Goal: Contribute content: Contribute content

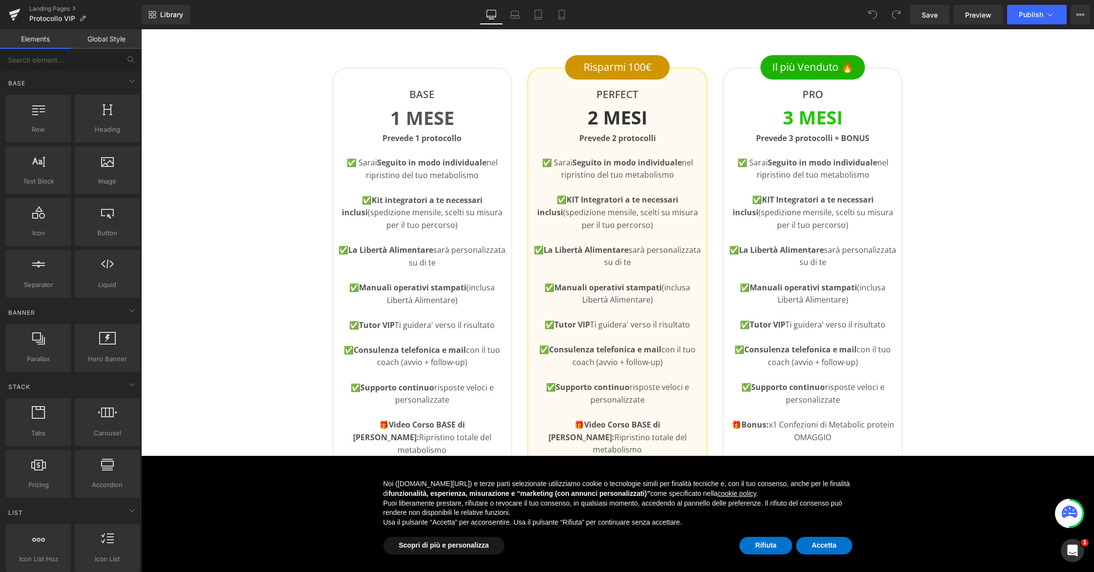
scroll to position [459, 0]
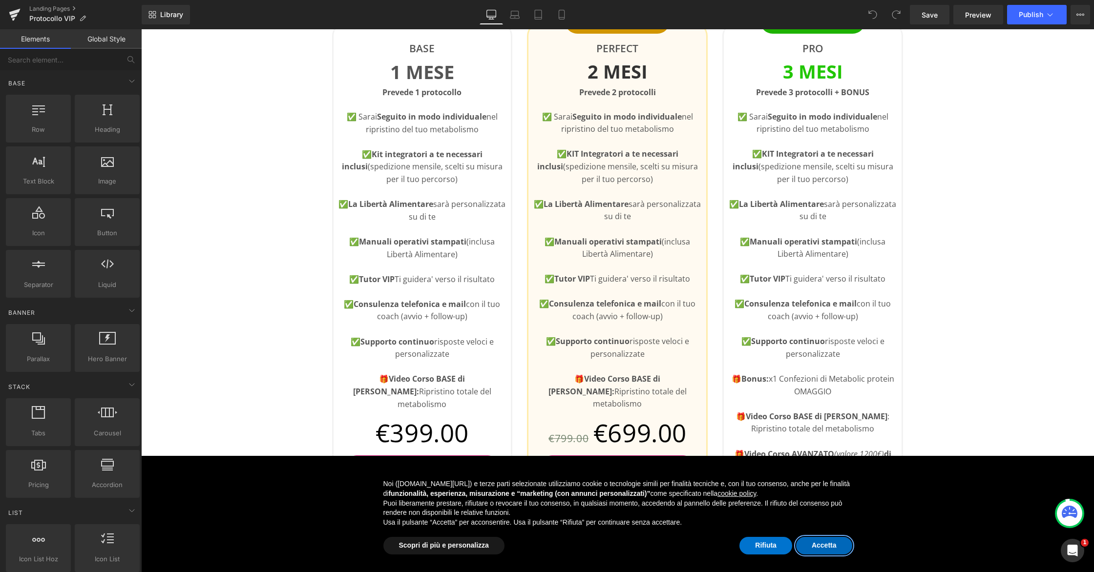
click at [826, 543] on button "Accetta" at bounding box center [824, 546] width 56 height 18
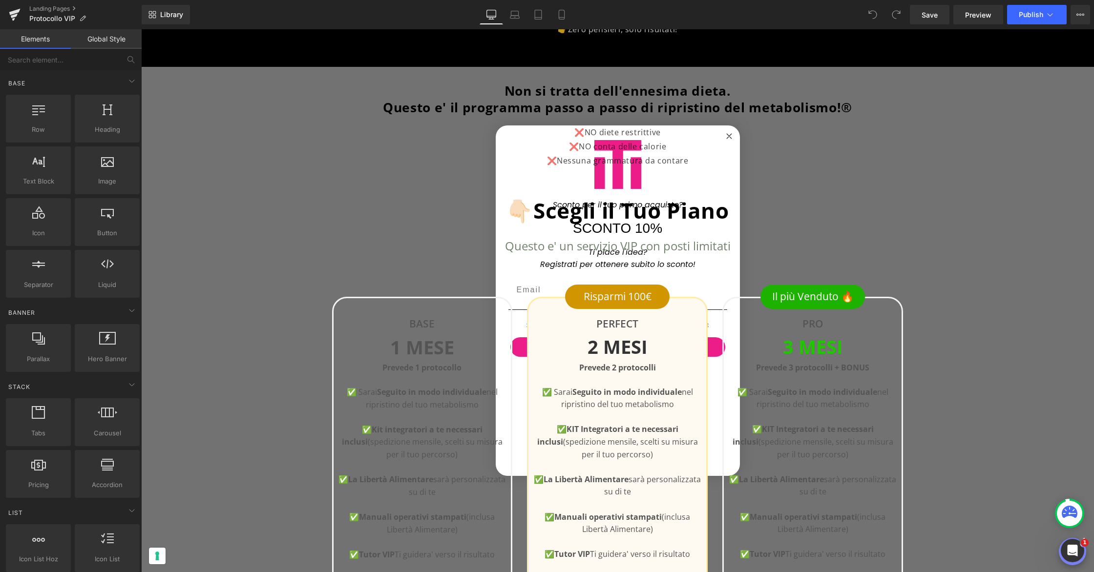
scroll to position [181, 0]
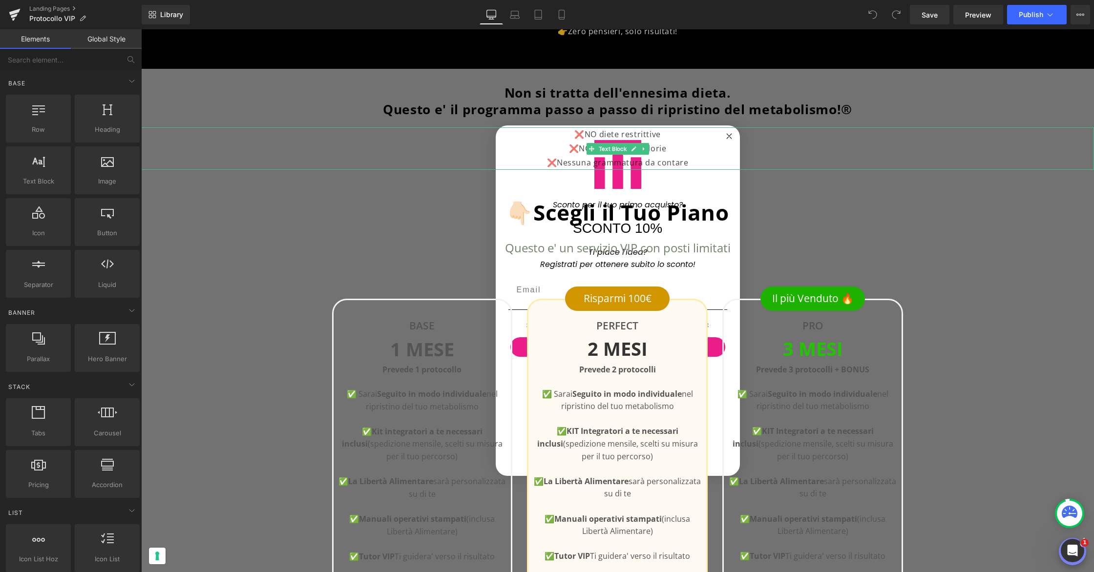
click at [729, 133] on p "❌NO diete restrittive ❌NO conta delle calorie" at bounding box center [617, 141] width 757 height 28
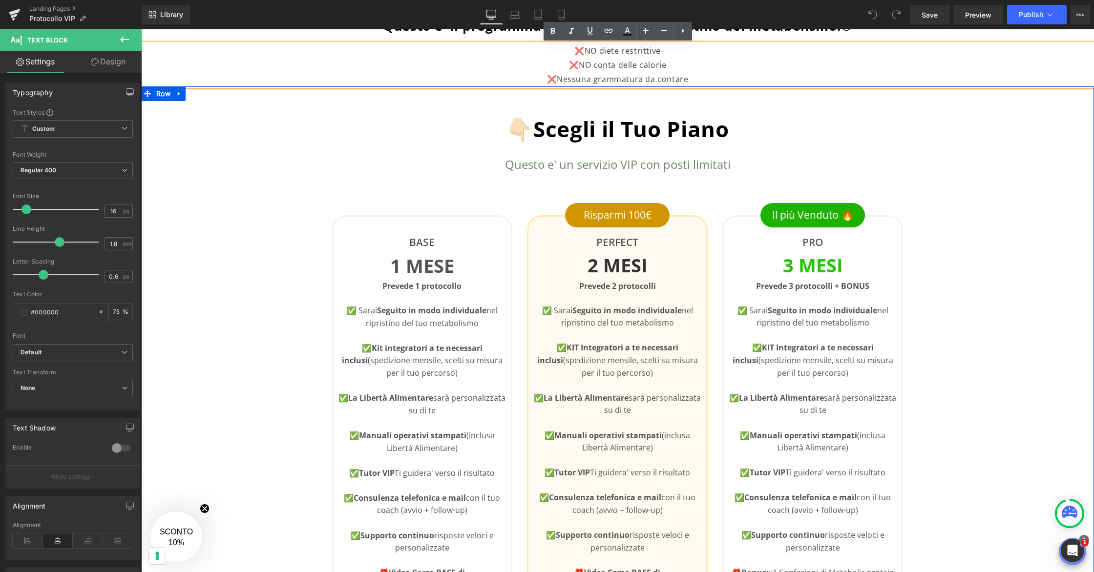
scroll to position [261, 0]
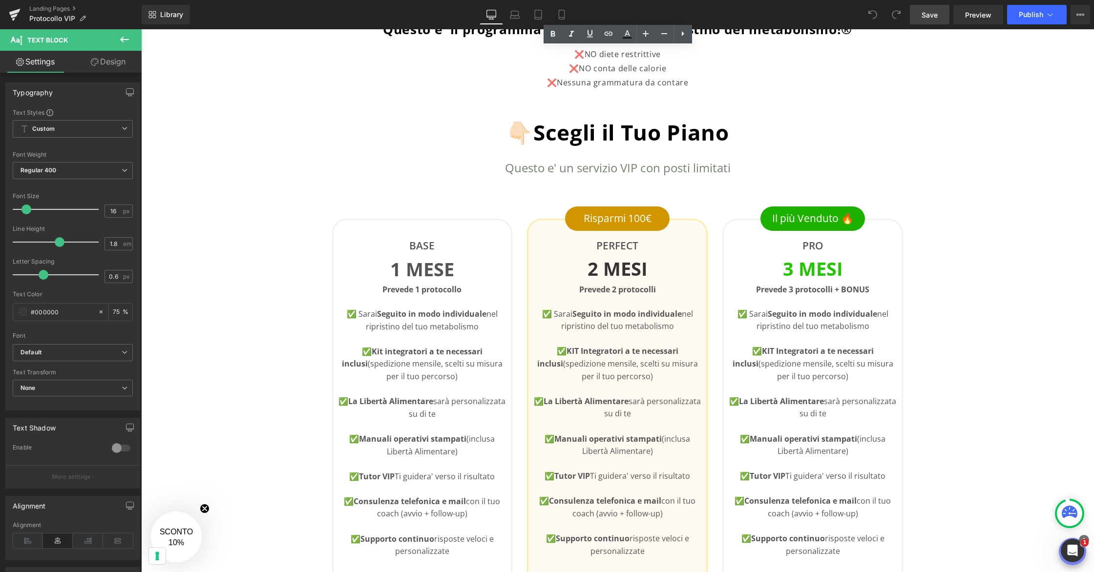
click at [928, 19] on span "Save" at bounding box center [929, 15] width 16 height 10
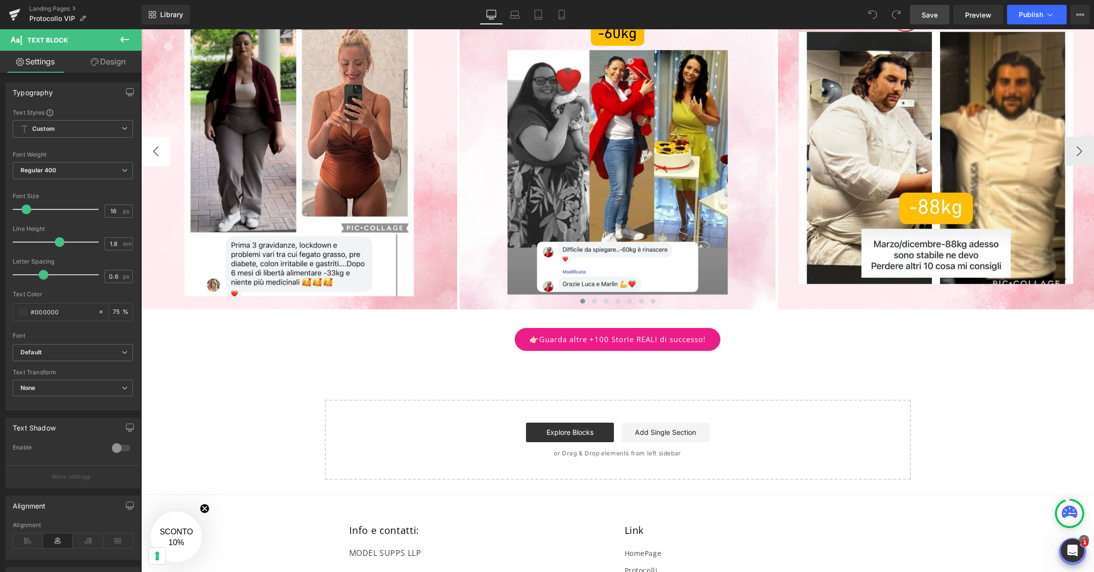
scroll to position [1513, 0]
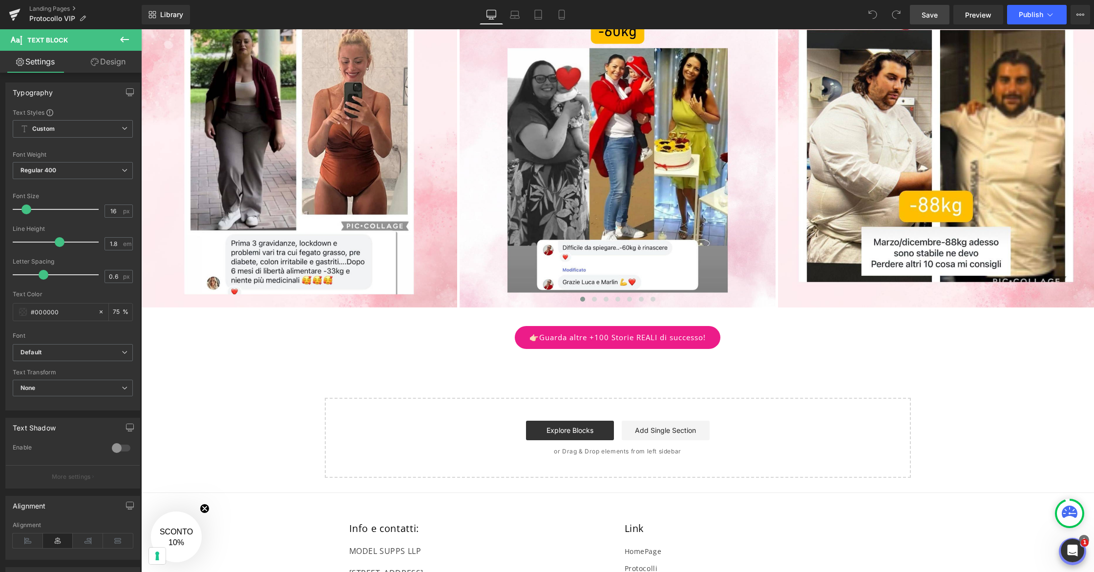
click at [128, 39] on icon at bounding box center [124, 40] width 9 height 6
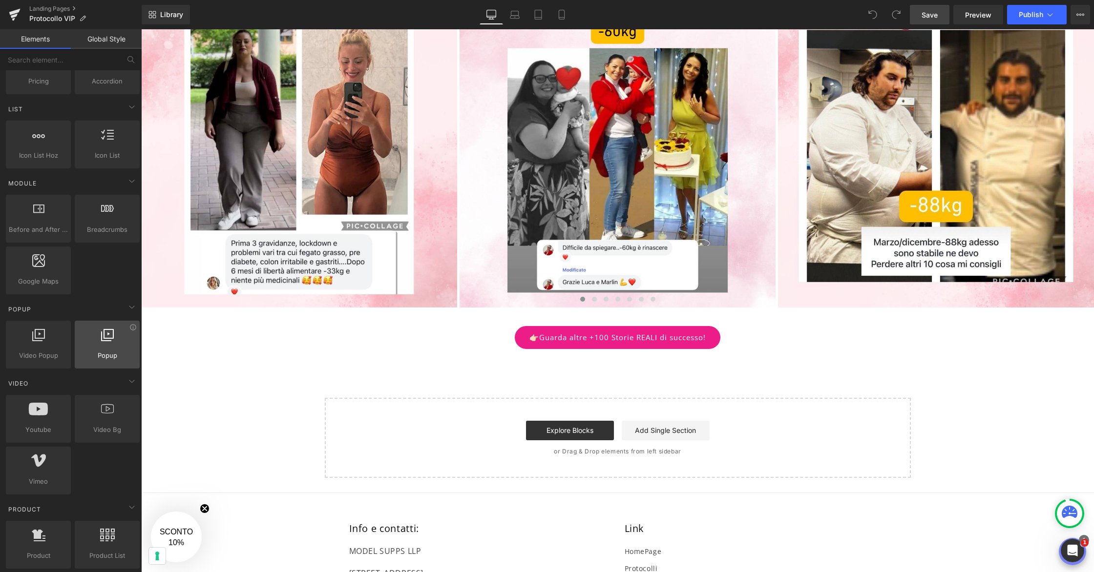
scroll to position [406, 0]
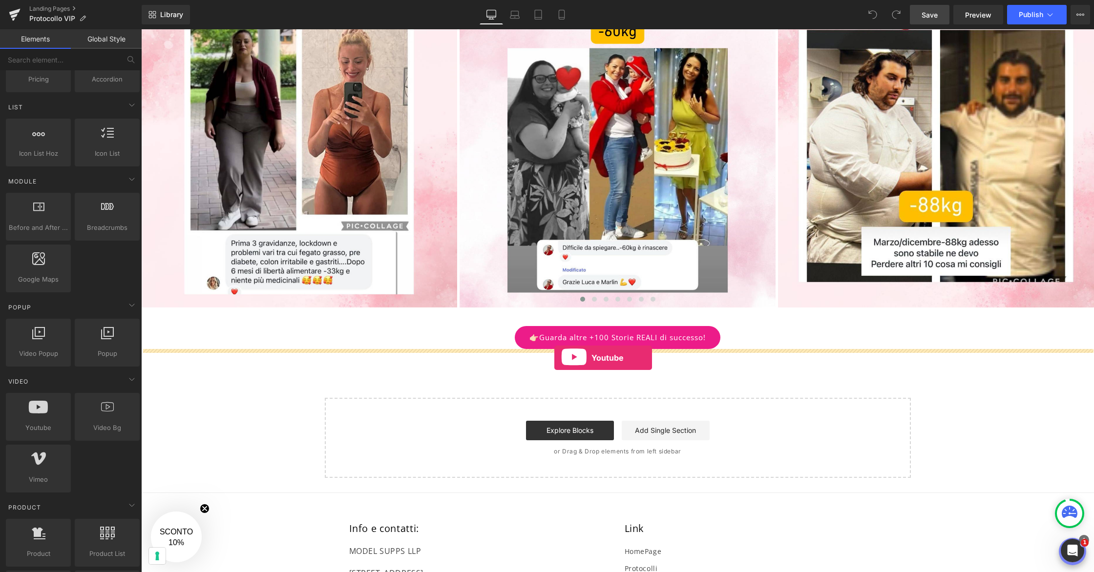
drag, startPoint x: 178, startPoint y: 440, endPoint x: 554, endPoint y: 358, distance: 385.2
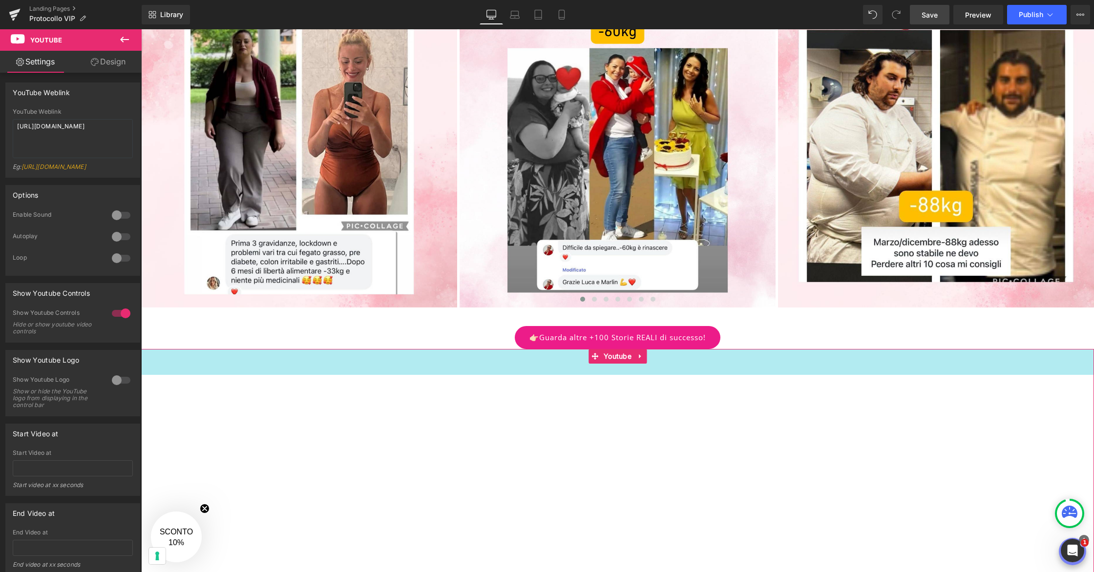
drag, startPoint x: 581, startPoint y: 349, endPoint x: 584, endPoint y: 376, distance: 27.0
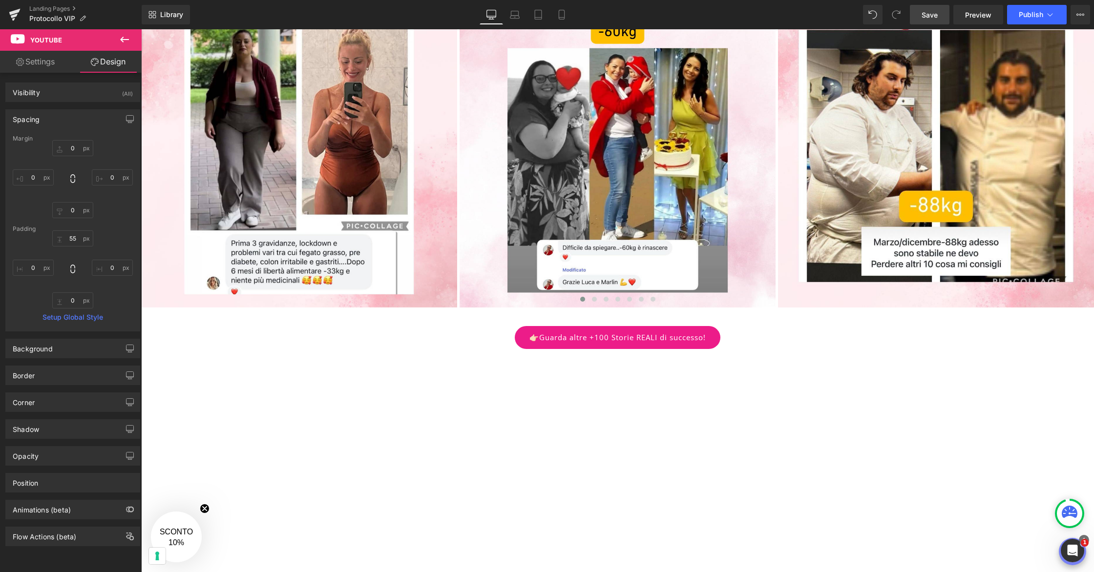
click at [565, 3] on div "Library Desktop Desktop Laptop Tablet Mobile Save Preview Publish Scheduled Vie…" at bounding box center [618, 14] width 952 height 29
click at [565, 8] on link "Mobile" at bounding box center [561, 15] width 23 height 20
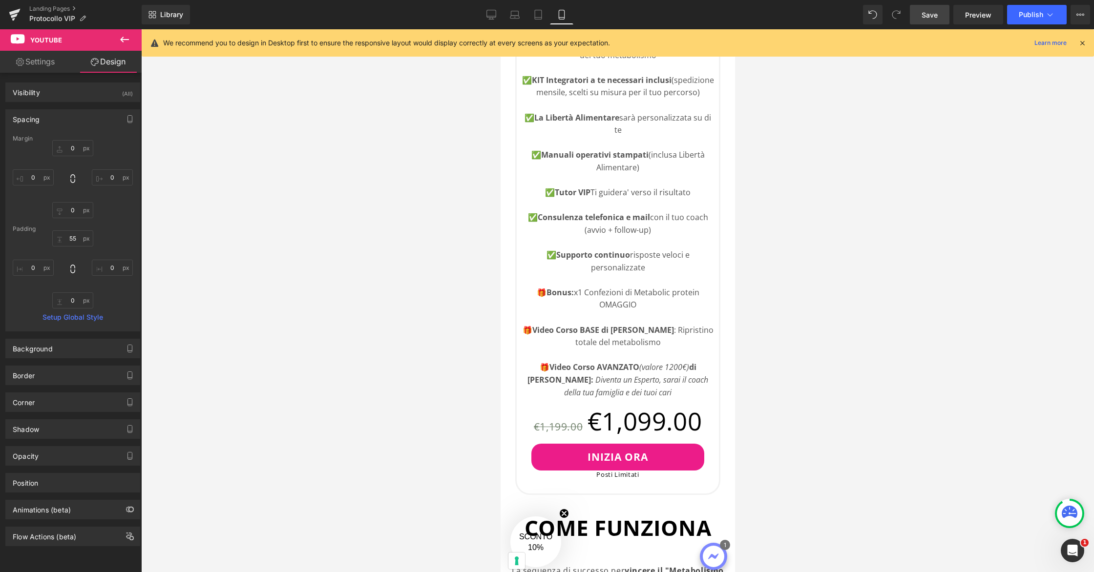
type input "0"
type input "55"
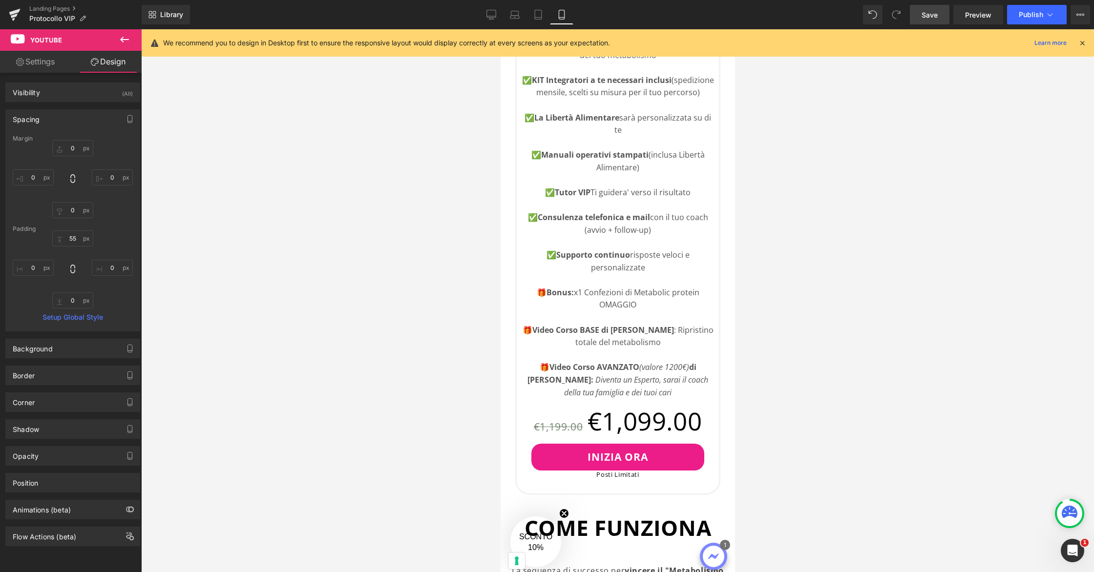
type input "0"
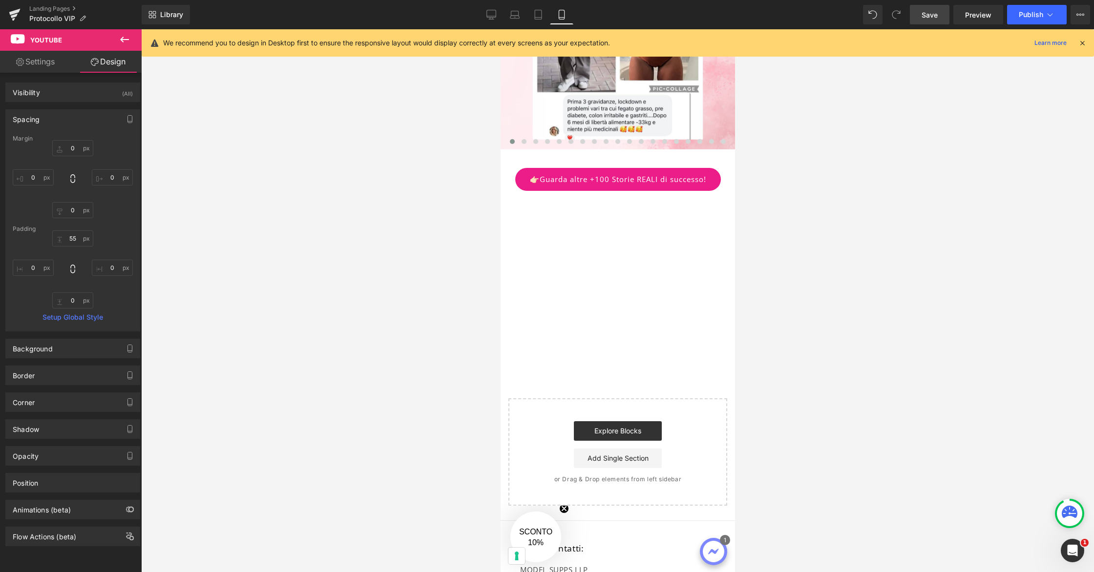
scroll to position [2744, 0]
click at [618, 199] on span "Youtube" at bounding box center [617, 198] width 33 height 15
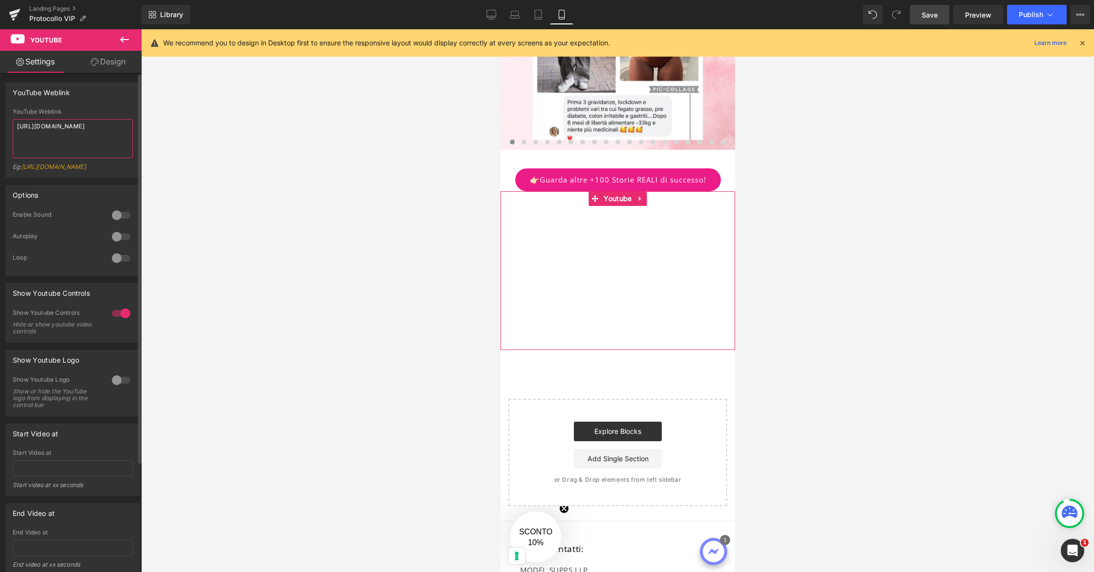
drag, startPoint x: 76, startPoint y: 136, endPoint x: 0, endPoint y: 122, distance: 77.1
click at [0, 122] on div "YouTube Weblink YouTube Weblink https://www.youtube.com/watch?v=OQBlWco72c4 Eg:…" at bounding box center [73, 126] width 146 height 103
paste textarea "youtu.be/l3y6byCXZyA?si=BkXqWtS1yVzOHkGz"
type textarea "https://youtu.be/l3y6byCXZyA?si=BkXqWtS1yVzOHkGz"
click at [777, 287] on div at bounding box center [617, 300] width 953 height 543
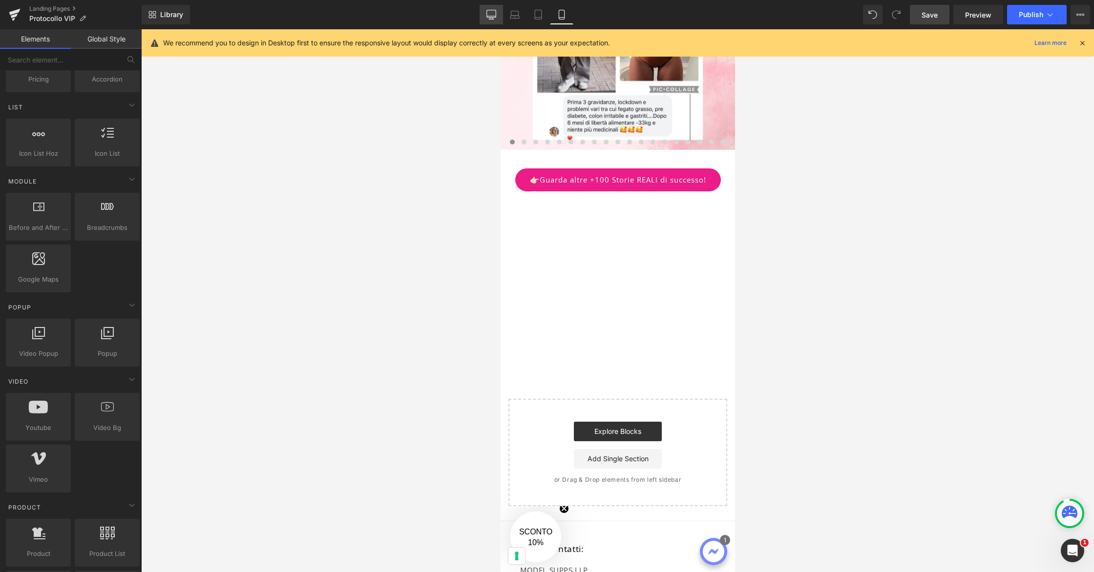
click at [492, 19] on icon at bounding box center [491, 15] width 10 height 10
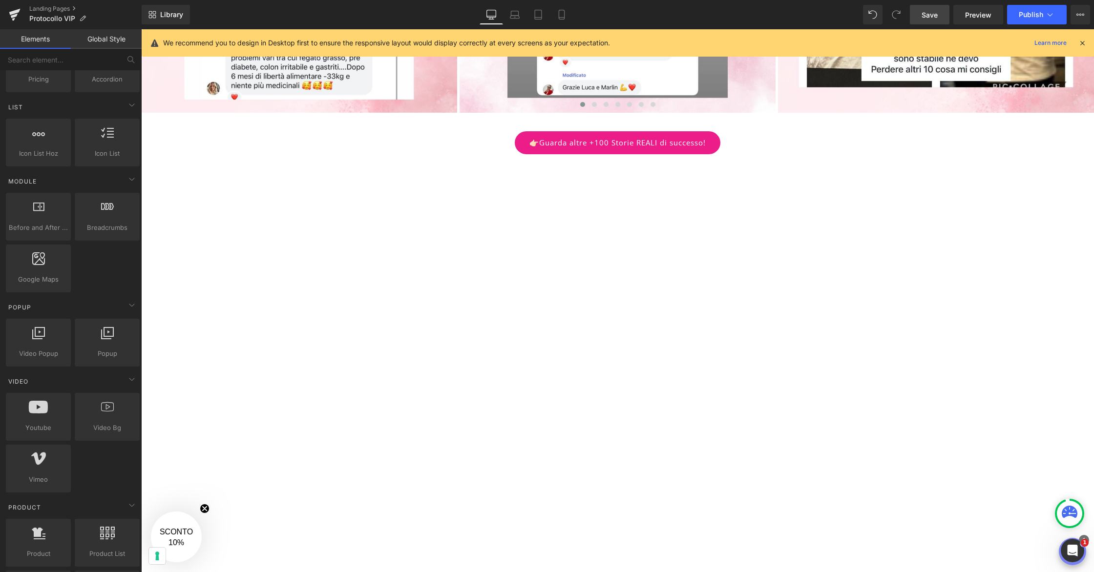
scroll to position [1710, 0]
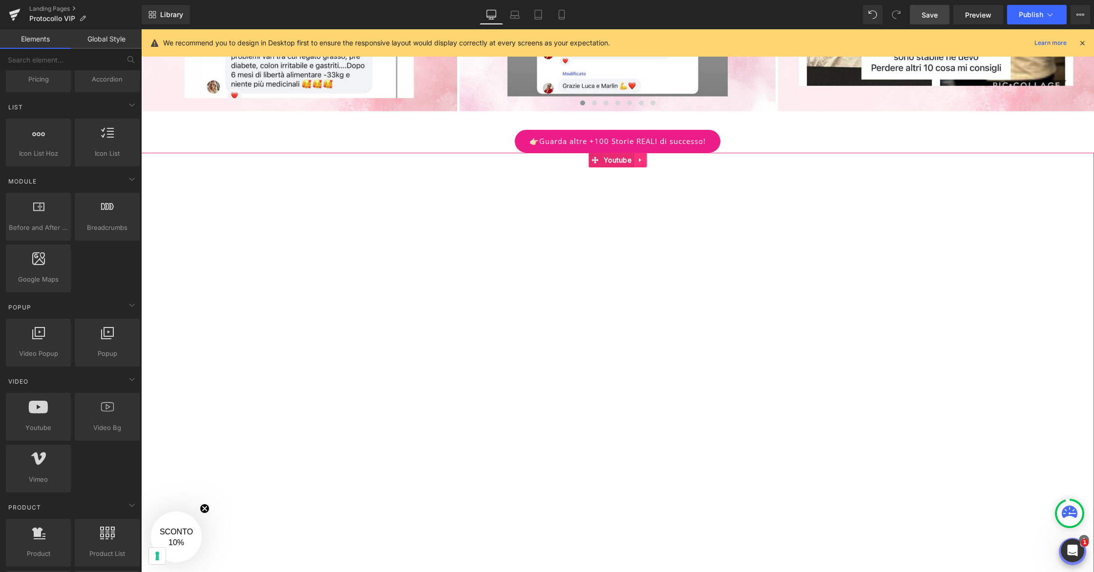
click at [641, 163] on icon at bounding box center [640, 159] width 7 height 7
click at [634, 162] on icon at bounding box center [633, 159] width 7 height 7
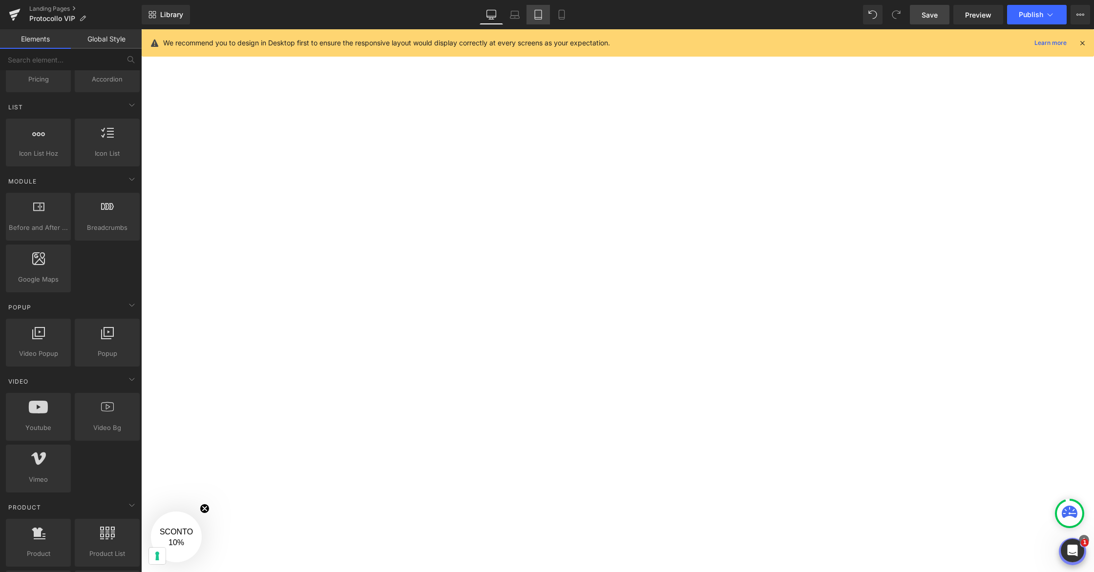
click at [543, 12] on icon at bounding box center [538, 15] width 10 height 10
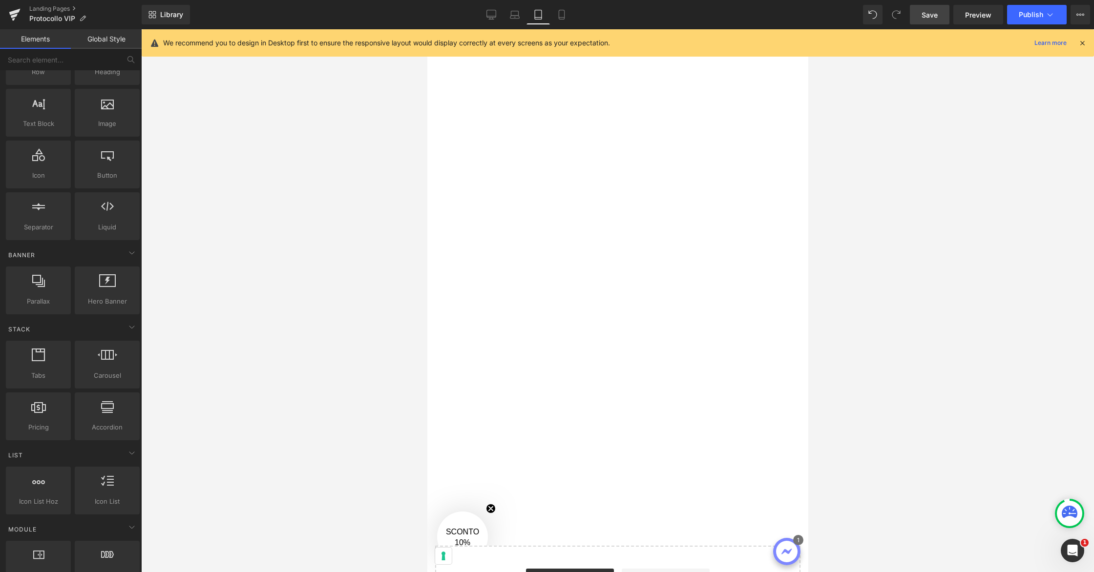
scroll to position [0, 0]
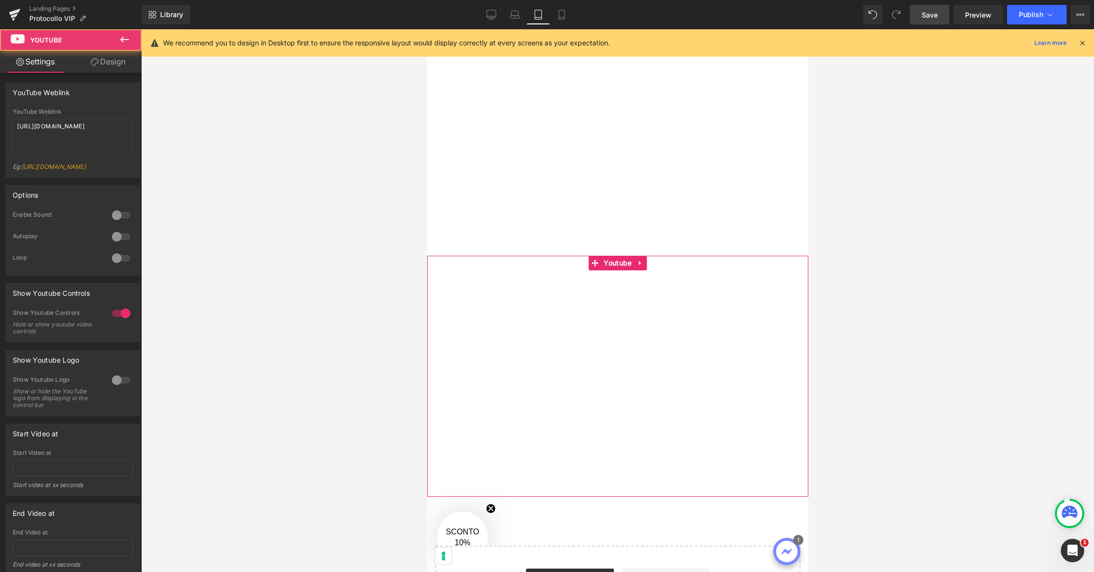
click at [640, 256] on div at bounding box center [617, 376] width 381 height 241
click at [641, 256] on div at bounding box center [617, 376] width 381 height 241
click at [640, 256] on div at bounding box center [617, 376] width 381 height 241
click at [967, 267] on div at bounding box center [617, 300] width 953 height 543
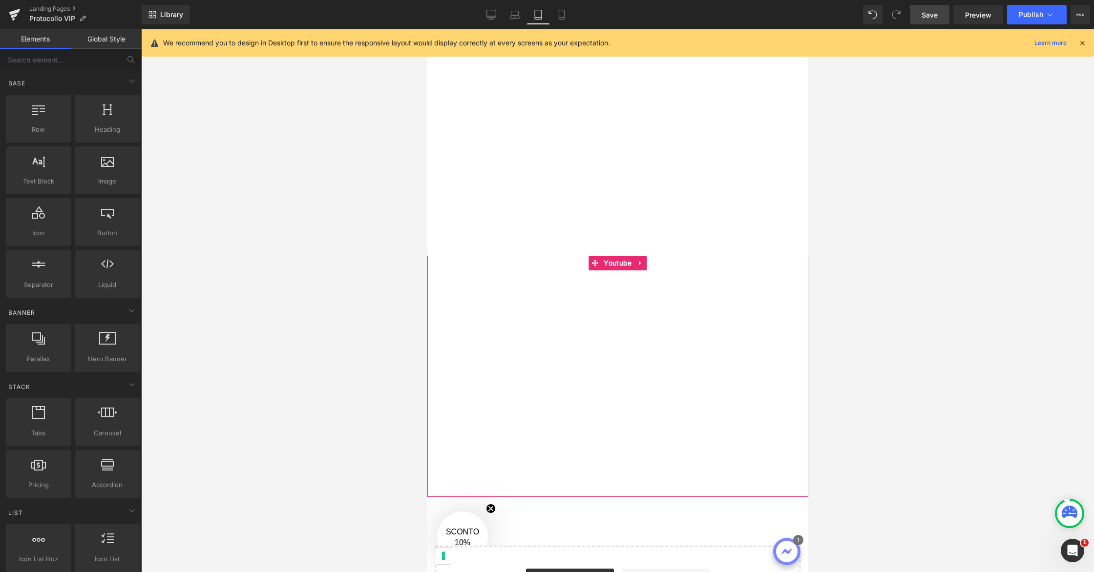
click at [642, 256] on div at bounding box center [617, 376] width 381 height 241
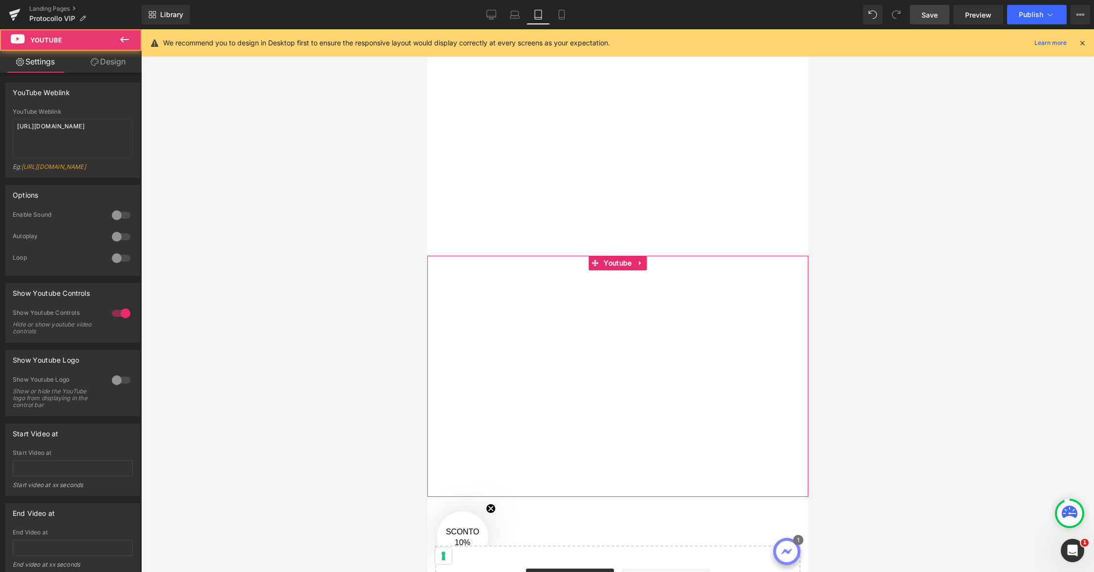
click at [622, 256] on div at bounding box center [617, 376] width 381 height 241
click at [640, 256] on div at bounding box center [617, 376] width 381 height 241
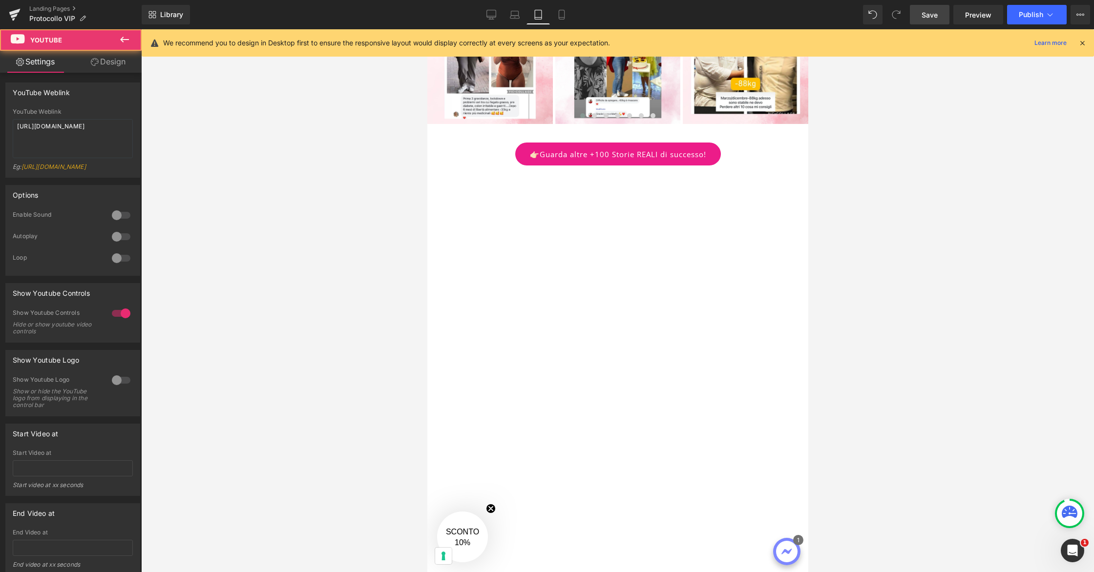
scroll to position [2465, 0]
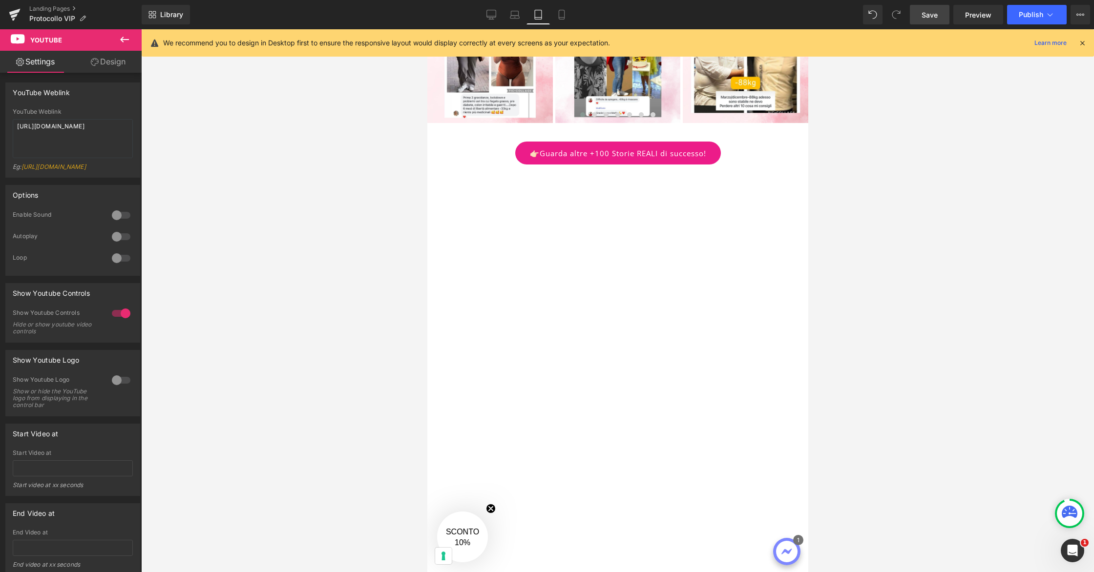
click at [634, 196] on div at bounding box center [617, 285] width 381 height 241
click at [661, 406] on div at bounding box center [617, 526] width 381 height 241
click at [633, 165] on div at bounding box center [617, 285] width 381 height 241
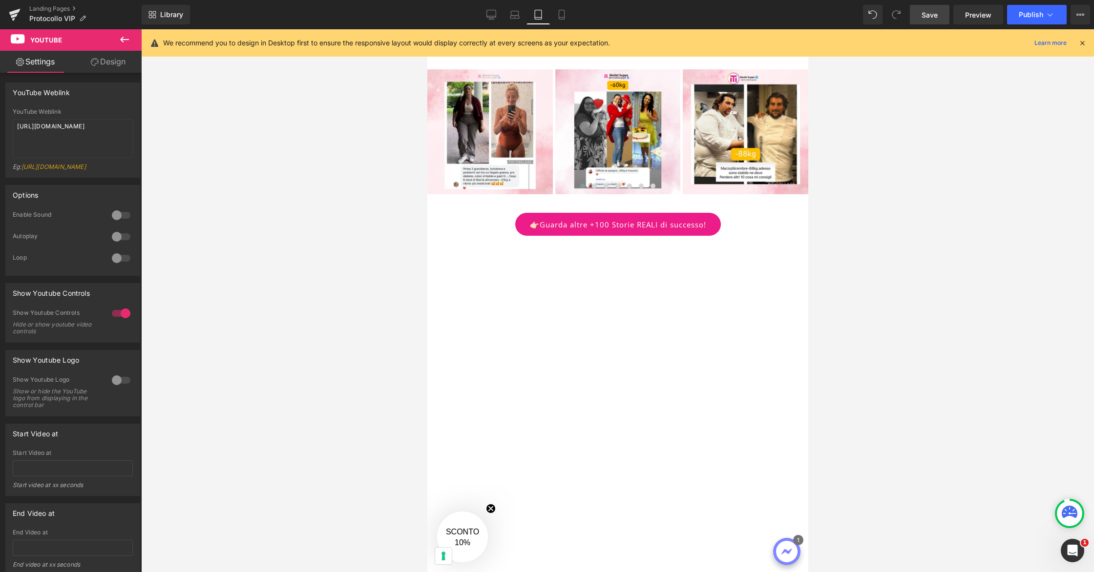
scroll to position [2393, 0]
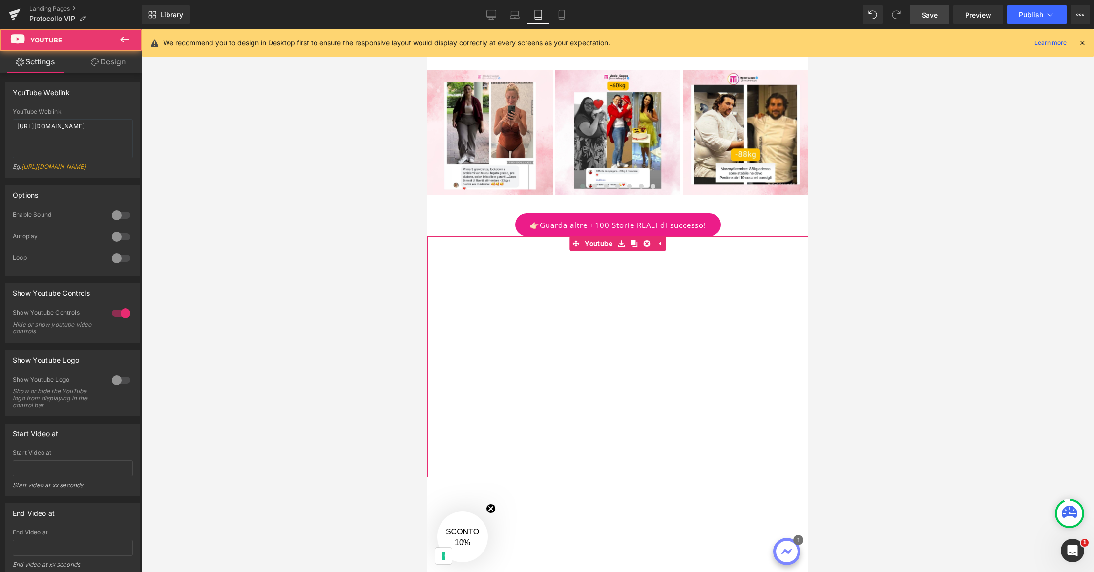
click at [634, 236] on div at bounding box center [617, 356] width 381 height 241
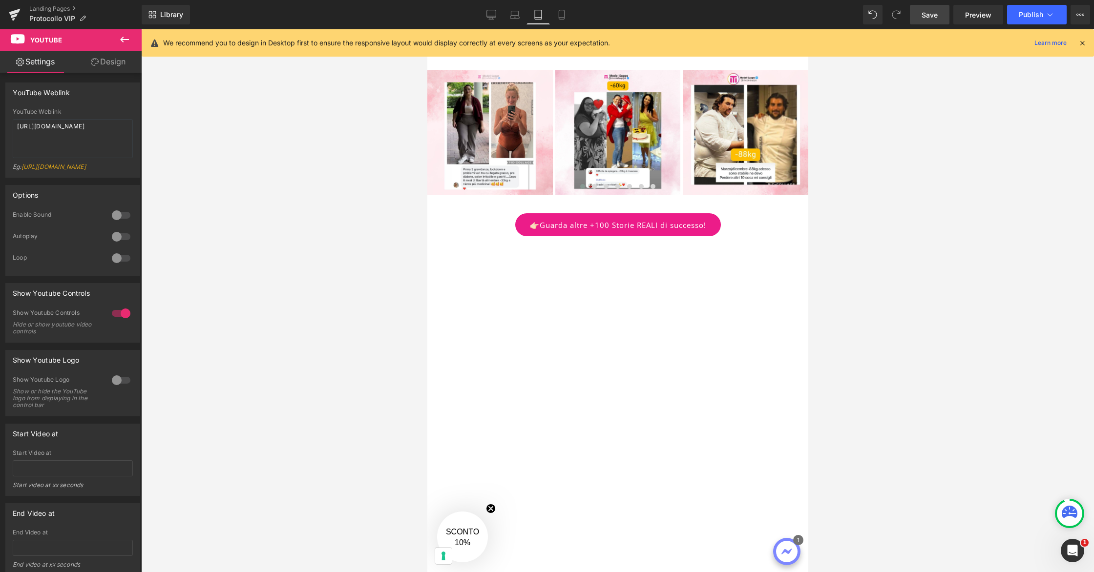
click at [132, 41] on button at bounding box center [124, 39] width 34 height 21
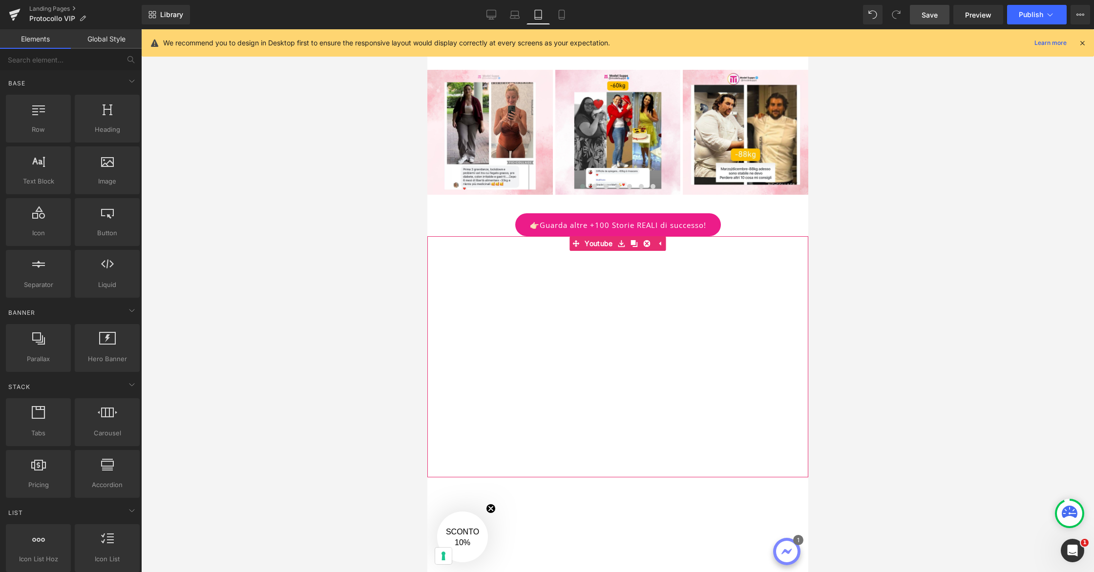
click at [632, 236] on div at bounding box center [617, 356] width 381 height 241
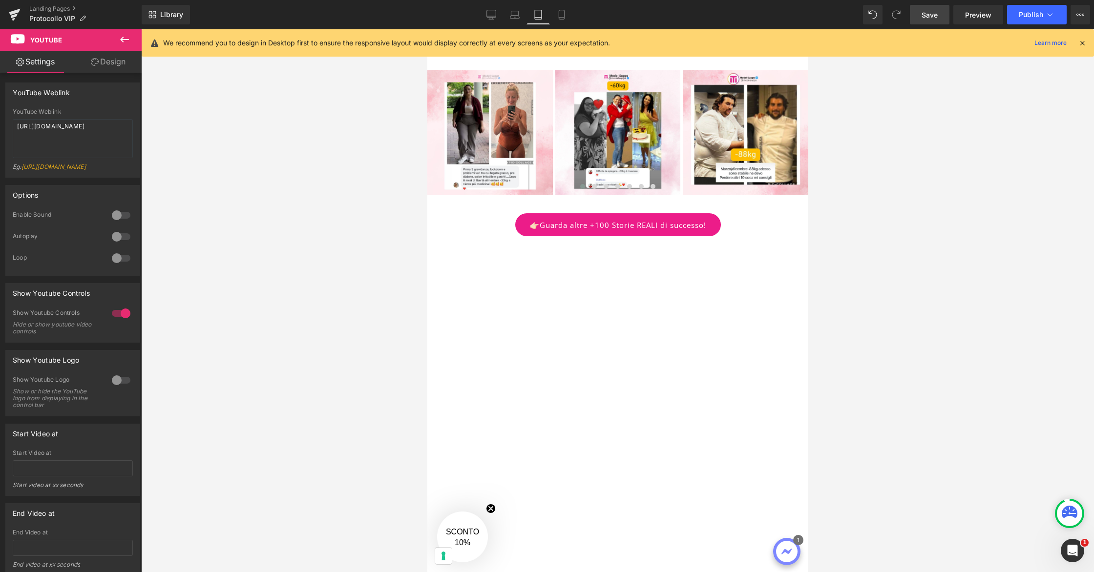
click at [929, 13] on span "Save" at bounding box center [929, 15] width 16 height 10
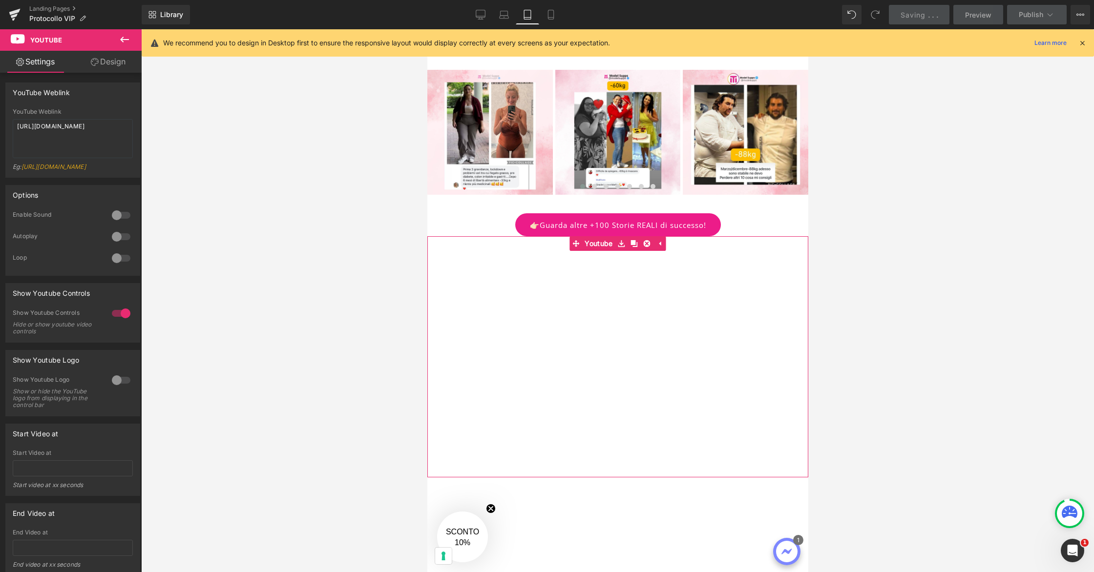
click at [634, 236] on div at bounding box center [617, 356] width 381 height 241
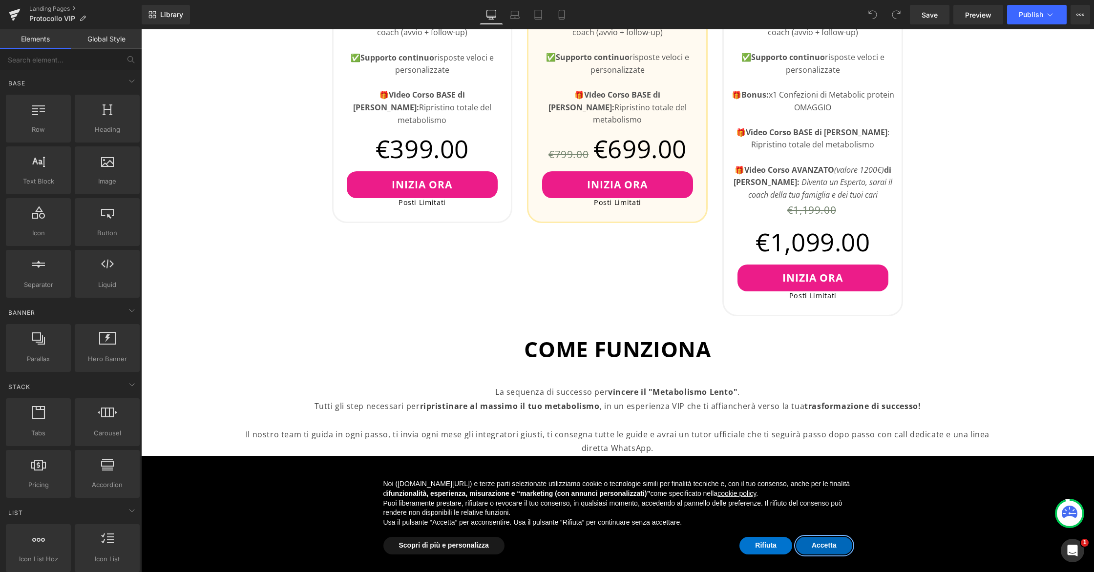
drag, startPoint x: 822, startPoint y: 542, endPoint x: 784, endPoint y: 518, distance: 44.7
click at [821, 542] on button "Accetta" at bounding box center [824, 546] width 56 height 18
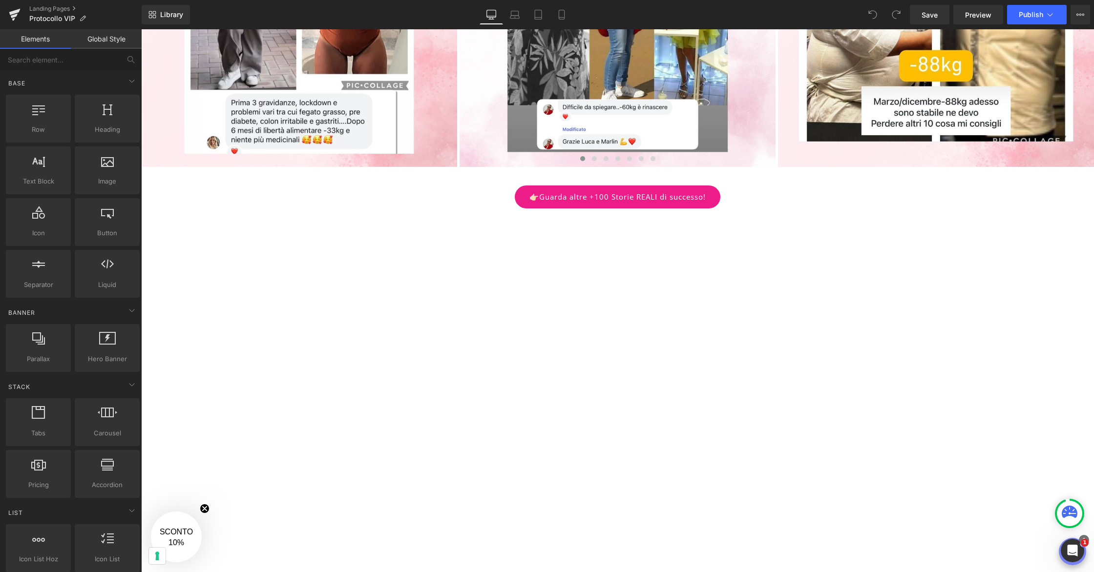
scroll to position [1654, 0]
click at [640, 217] on icon at bounding box center [640, 216] width 2 height 4
click at [635, 217] on icon at bounding box center [633, 216] width 7 height 7
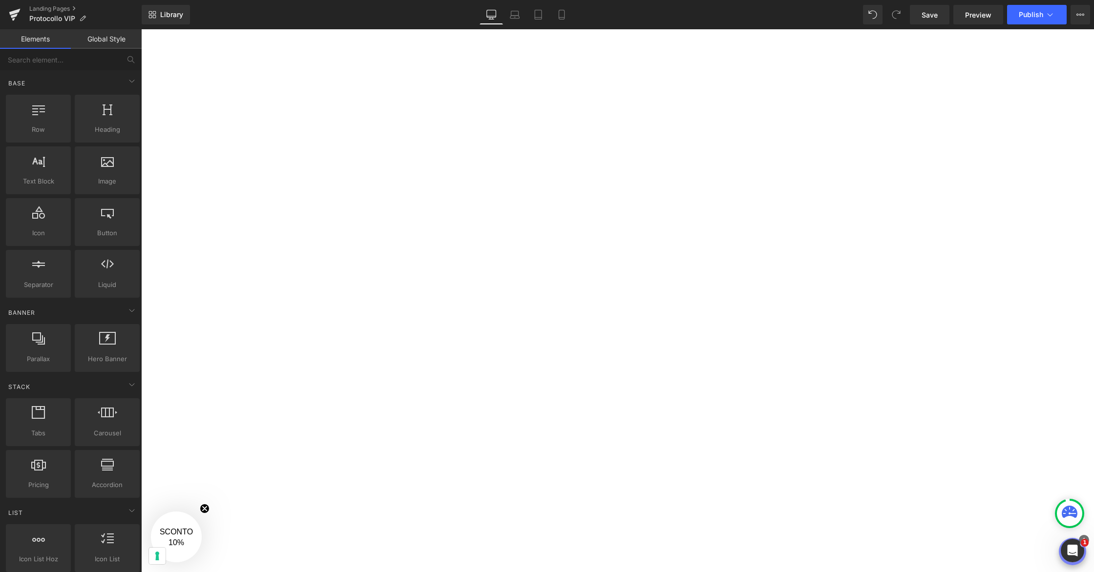
scroll to position [2357, 0]
click at [639, 76] on icon at bounding box center [640, 76] width 2 height 4
click at [636, 77] on icon at bounding box center [633, 75] width 7 height 7
click at [642, 77] on icon at bounding box center [640, 75] width 7 height 7
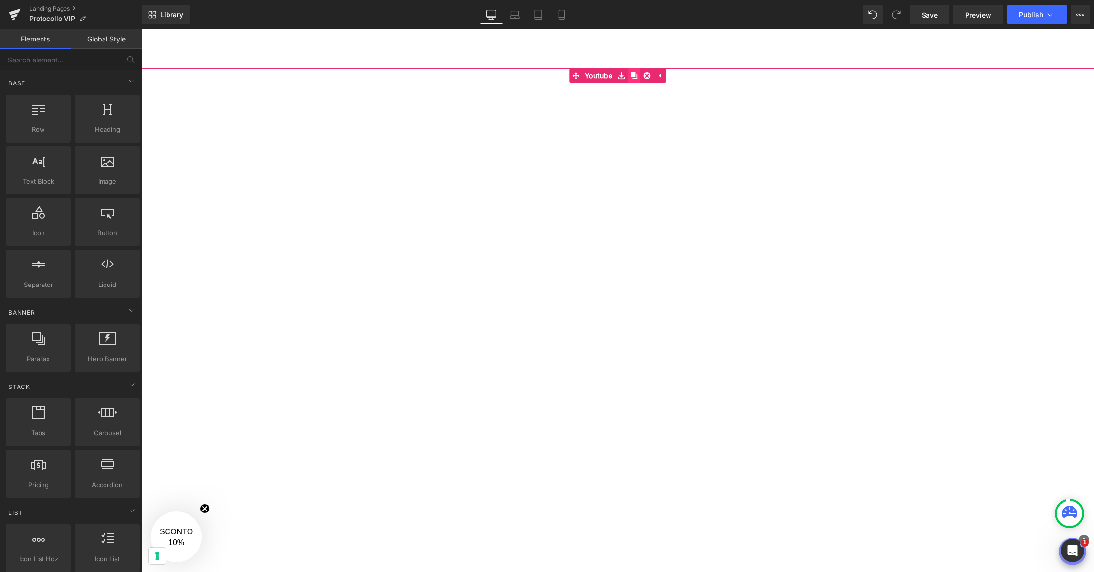
click at [636, 77] on icon at bounding box center [633, 75] width 7 height 7
click at [537, 11] on icon at bounding box center [538, 15] width 10 height 10
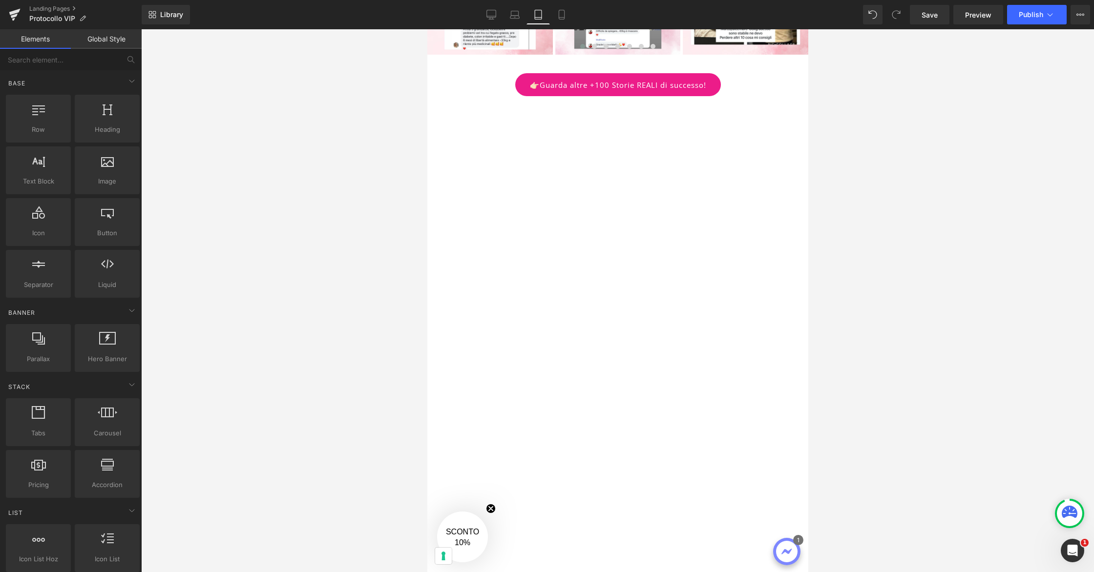
scroll to position [2580, 0]
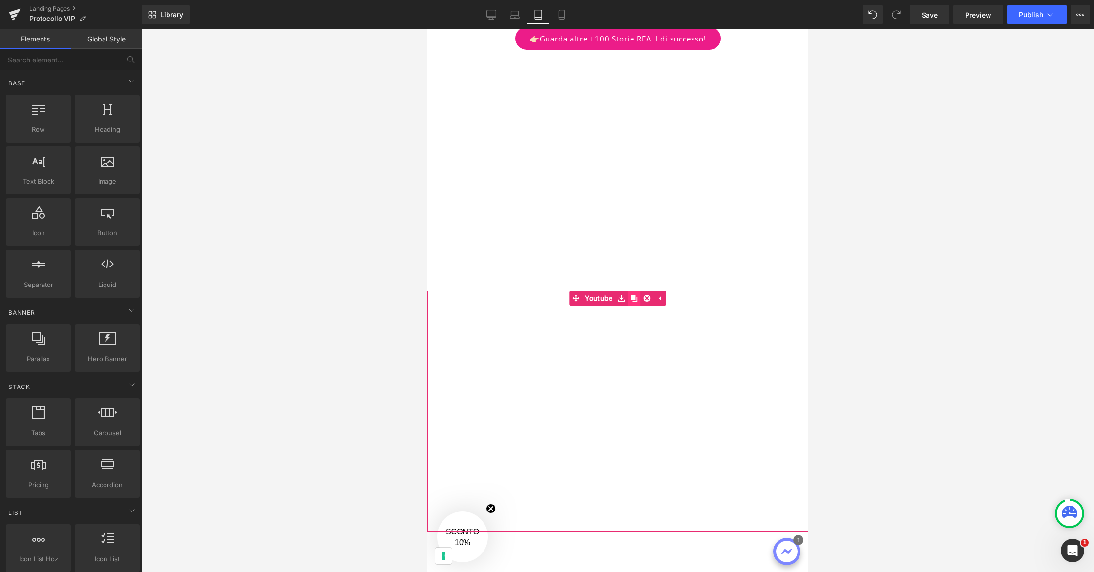
click at [632, 295] on icon at bounding box center [633, 298] width 7 height 7
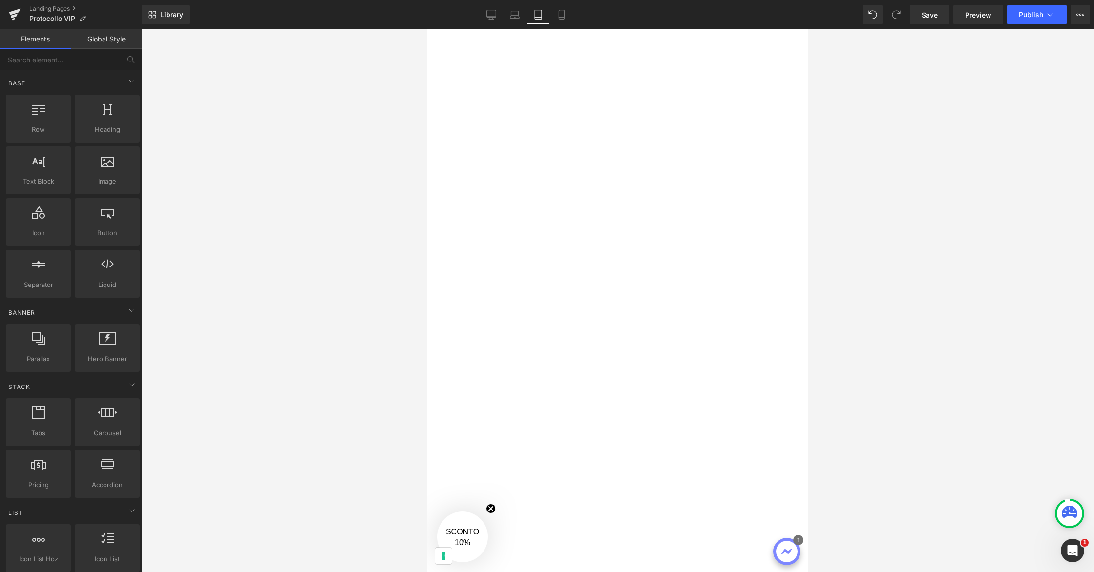
scroll to position [2613, 0]
click at [602, 258] on span "Youtube" at bounding box center [598, 265] width 33 height 15
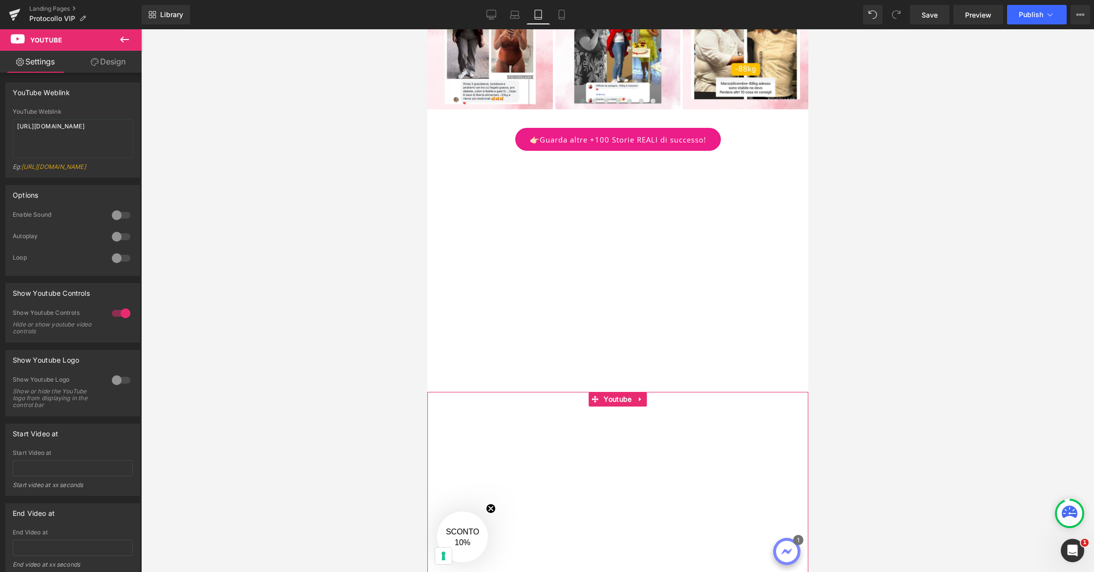
scroll to position [2478, 0]
click at [619, 393] on span "Youtube" at bounding box center [617, 400] width 33 height 15
drag, startPoint x: 95, startPoint y: 136, endPoint x: 0, endPoint y: 115, distance: 97.6
click at [0, 115] on div "YouTube Weblink YouTube Weblink https://youtu.be/l3y6byCXZyA?si=BkXqWtS1yVzOHkG…" at bounding box center [73, 126] width 146 height 103
type textarea "https://youtu.be/vStP-OHIVLs?si=hyZLIhdsC9YGGHCx"
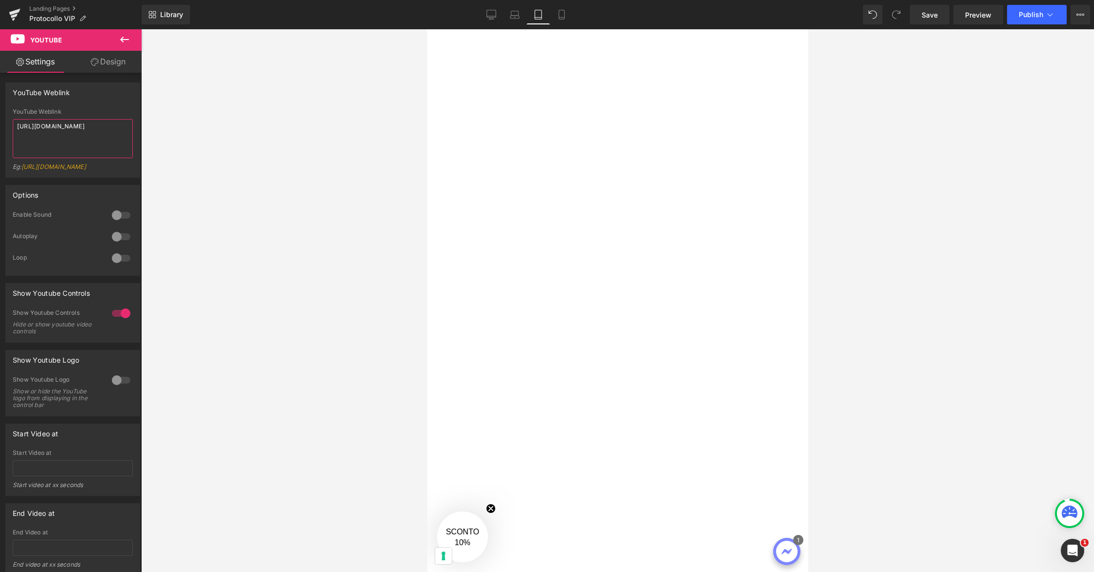
scroll to position [2787, 0]
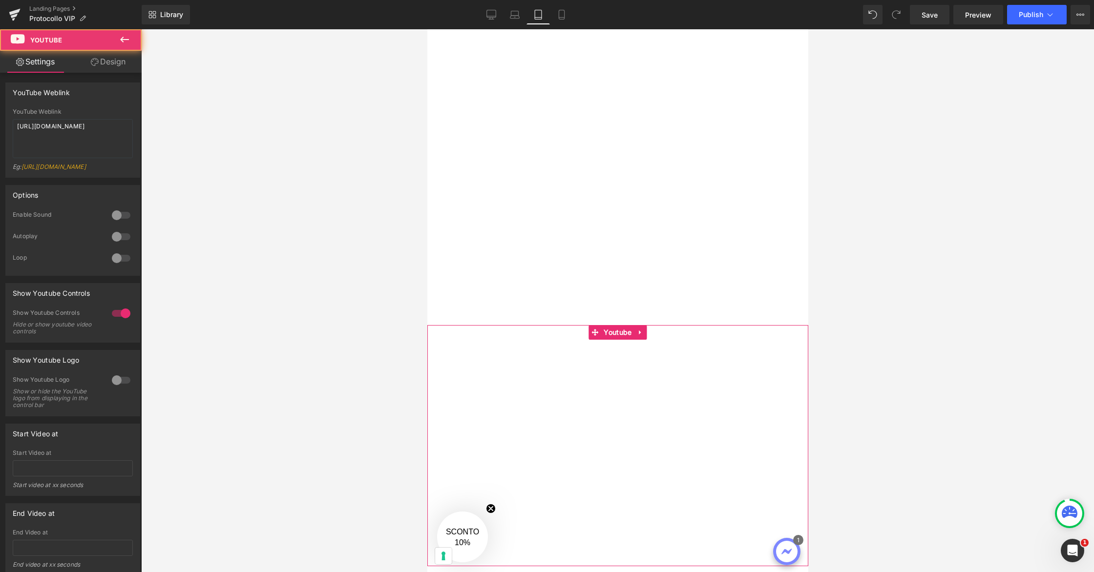
click at [614, 325] on div "Youtube" at bounding box center [617, 445] width 381 height 241
click at [617, 326] on span "Youtube" at bounding box center [617, 333] width 33 height 15
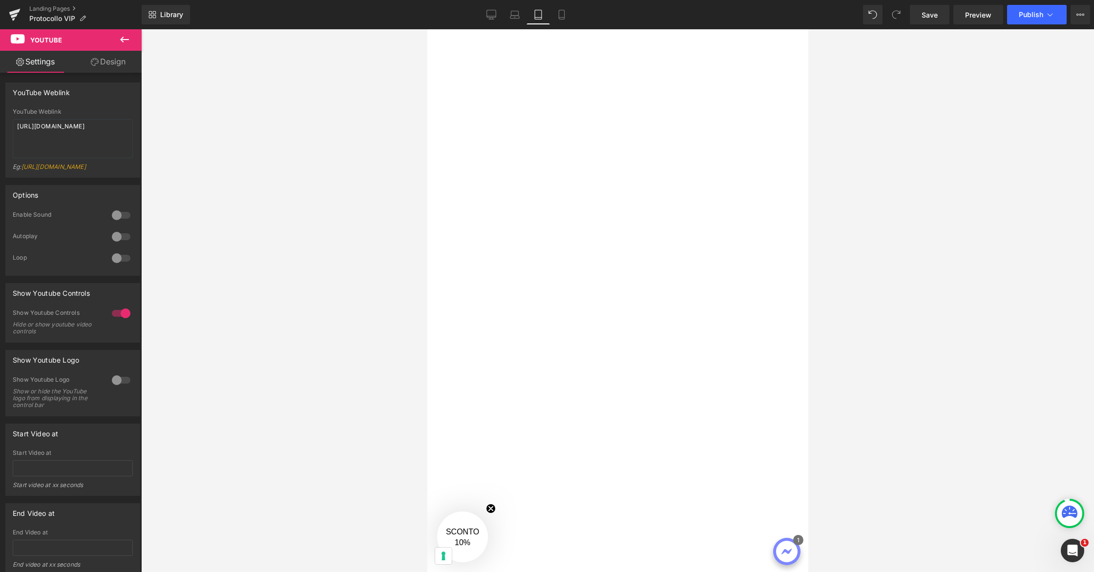
scroll to position [2724, 0]
click at [644, 388] on link at bounding box center [640, 395] width 13 height 15
click at [603, 389] on span "Youtube" at bounding box center [617, 396] width 33 height 15
click at [617, 389] on span "Youtube" at bounding box center [617, 396] width 33 height 15
drag, startPoint x: 94, startPoint y: 135, endPoint x: 0, endPoint y: 117, distance: 94.9
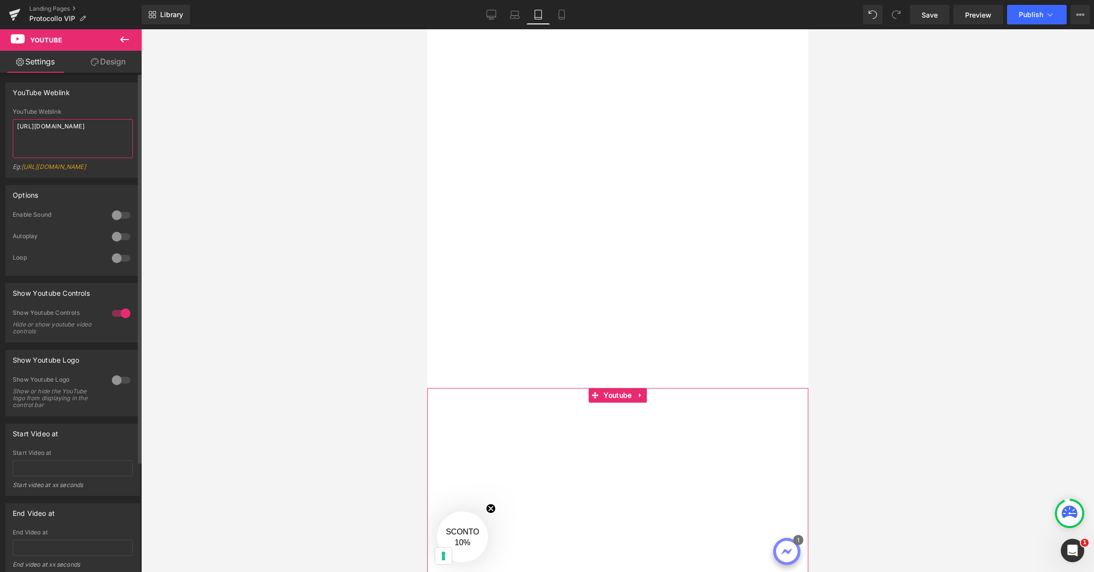
click at [0, 117] on div "YouTube Weblink YouTube Weblink https://youtu.be/l3y6byCXZyA?si=BkXqWtS1yVzOHkG…" at bounding box center [73, 126] width 146 height 103
type textarea "https://youtu.be/n6hhX-9zbEI?si=-4eZNQSIXdTRsCAT"
click at [607, 291] on span "Youtube" at bounding box center [598, 298] width 33 height 15
click at [620, 291] on span "Youtube" at bounding box center [617, 298] width 33 height 15
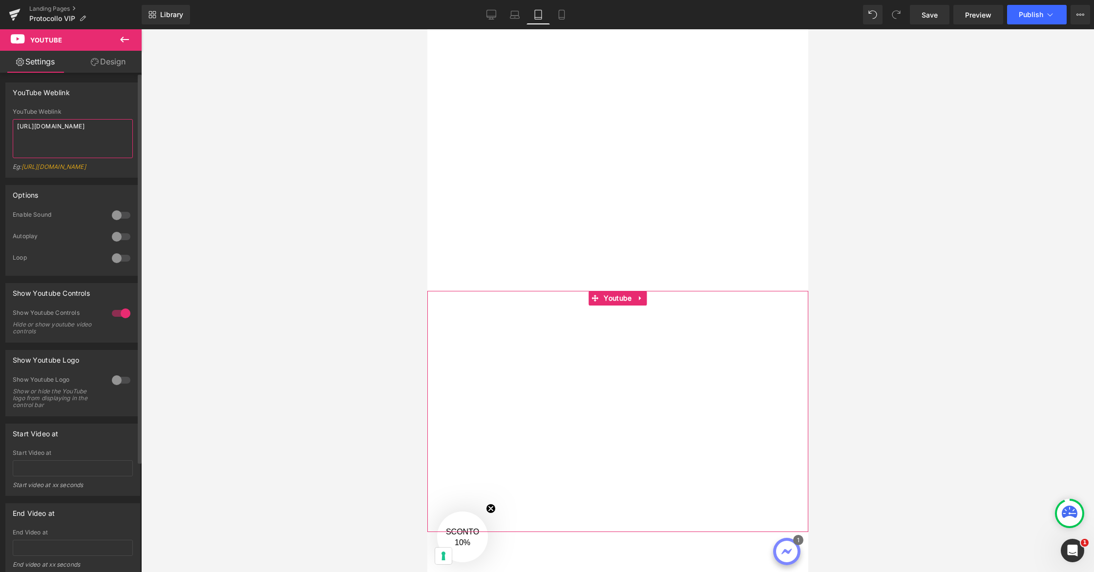
drag, startPoint x: 97, startPoint y: 136, endPoint x: 46, endPoint y: 128, distance: 51.9
click at [46, 128] on textarea "https://youtu.be/l3y6byCXZyA?si=BkXqWtS1yVzOHkGz" at bounding box center [73, 138] width 120 height 39
type textarea "h"
paste textarea "https://youtu.be/bcTUcbVAtIc?si=i3u4VUzK79KN70fK"
type textarea "https://youtu.be/bcTUcbVAtIc?si=i3u4VUzK79KN70fK"
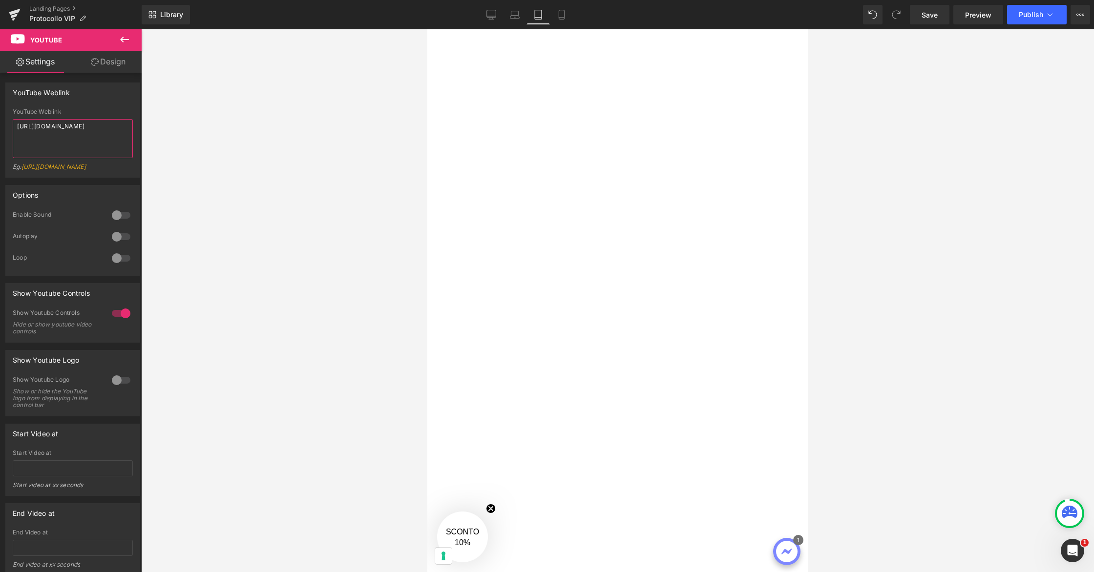
scroll to position [3198, 0]
click at [621, 397] on span "Youtube" at bounding box center [617, 404] width 33 height 15
click at [616, 397] on span "Youtube" at bounding box center [617, 404] width 33 height 15
drag, startPoint x: 101, startPoint y: 133, endPoint x: 0, endPoint y: 112, distance: 102.8
click at [0, 112] on div "YouTube Weblink YouTube Weblink https://youtu.be/l3y6byCXZyA?si=BkXqWtS1yVzOHkG…" at bounding box center [73, 126] width 146 height 103
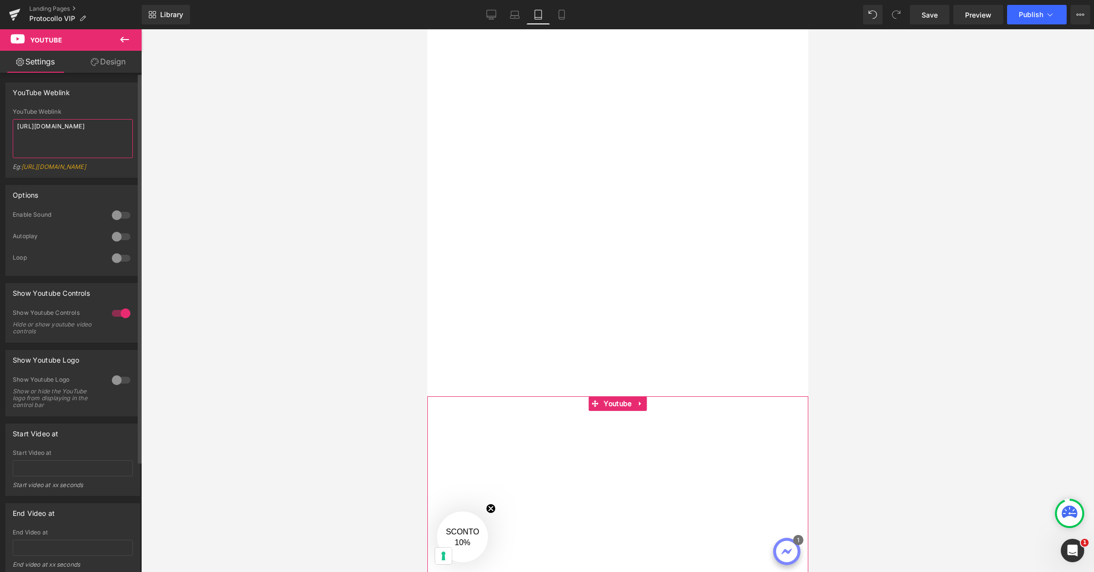
paste textarea "kt6LEkzrGBI?si=tbIcZlSwAesq9r1p"
type textarea "https://youtu.be/kt6LEkzrGBI?si=tbIcZlSwAesq9r1p"
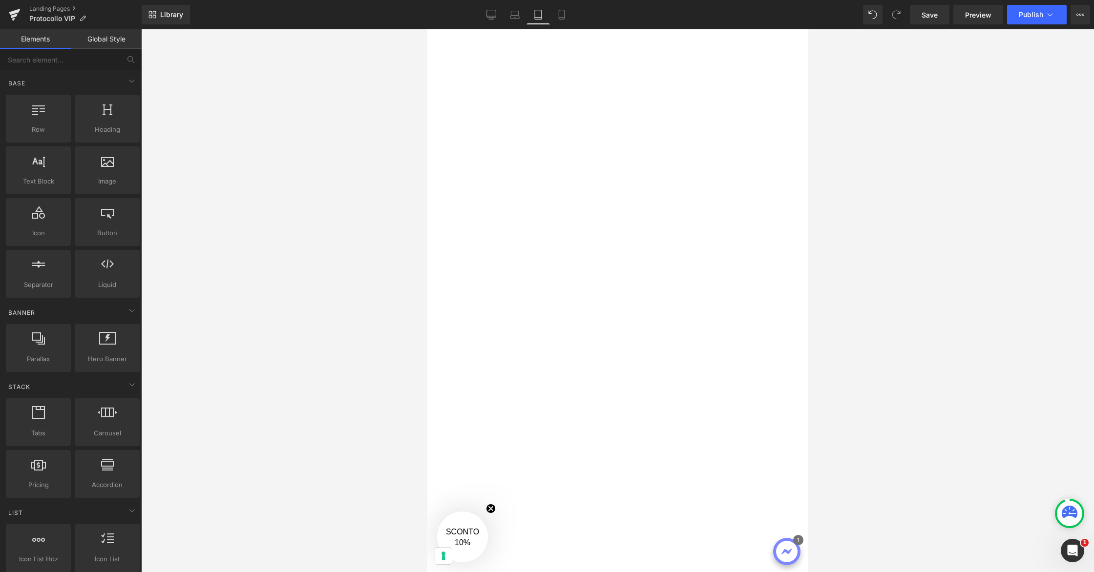
click at [216, 230] on div at bounding box center [617, 300] width 953 height 543
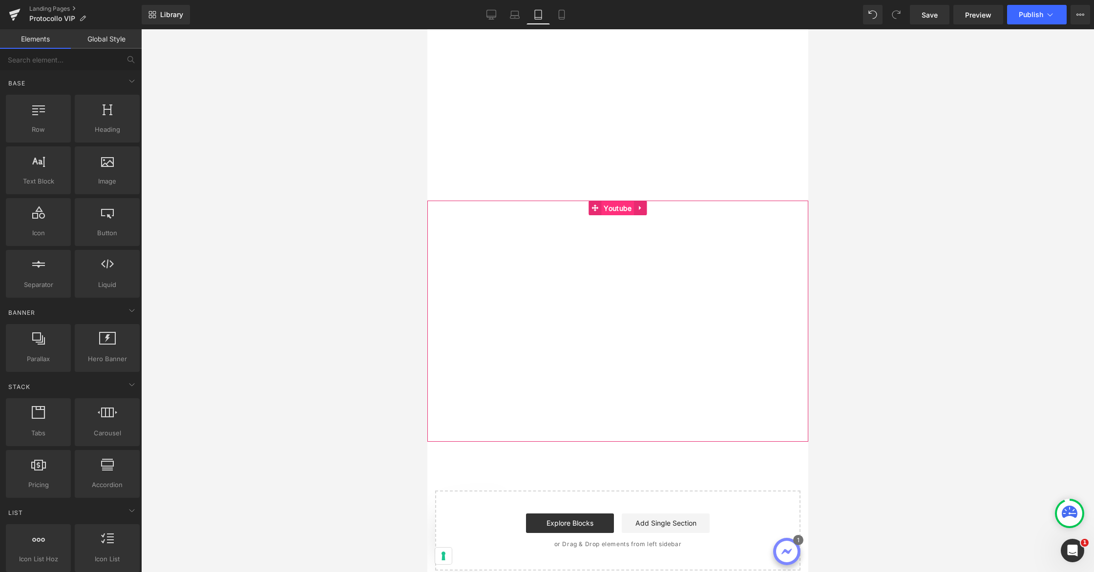
click at [625, 201] on span "Youtube" at bounding box center [617, 208] width 33 height 15
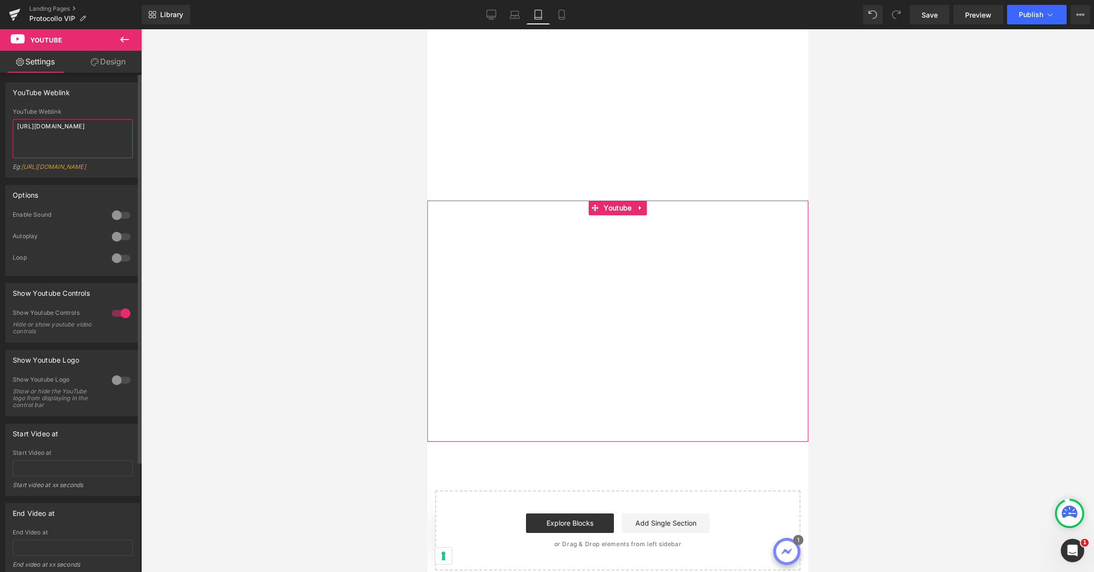
drag, startPoint x: 97, startPoint y: 131, endPoint x: 1, endPoint y: 113, distance: 97.4
click at [1, 113] on div "YouTube Weblink YouTube Weblink https://youtu.be/l3y6byCXZyA?si=BkXqWtS1yVzOHkG…" at bounding box center [73, 126] width 146 height 103
paste textarea "Di-emkSacmo?si=5JfHeRswGo-jie52"
type textarea "https://youtu.be/Di-emkSacmo?si=5JfHeRswGo-jie52"
click at [641, 204] on icon at bounding box center [640, 207] width 7 height 7
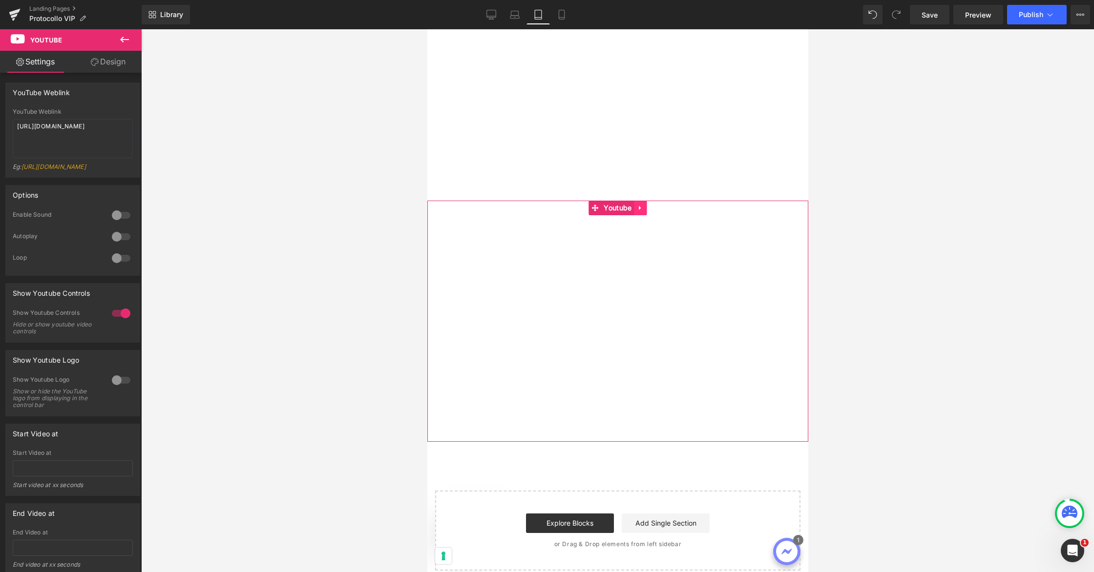
click at [638, 204] on icon at bounding box center [640, 207] width 7 height 7
click at [635, 205] on icon at bounding box center [633, 208] width 7 height 7
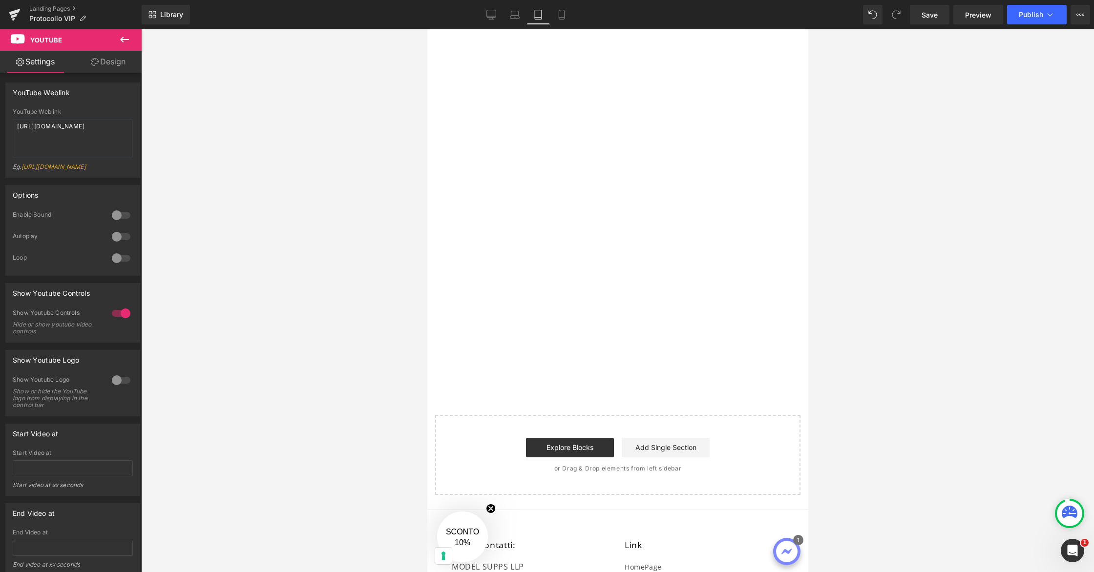
scroll to position [3954, 0]
click at [618, 124] on span "Youtube" at bounding box center [617, 131] width 33 height 15
drag, startPoint x: 75, startPoint y: 134, endPoint x: 3, endPoint y: 119, distance: 72.9
click at [3, 119] on div "YouTube Weblink YouTube Weblink https://youtu.be/Di-emkSacmo?si=5JfHeRswGo-jie5…" at bounding box center [73, 126] width 146 height 103
paste textarea "MpCWiph_07E?si=aPUI9c0VwW0G-Bhe"
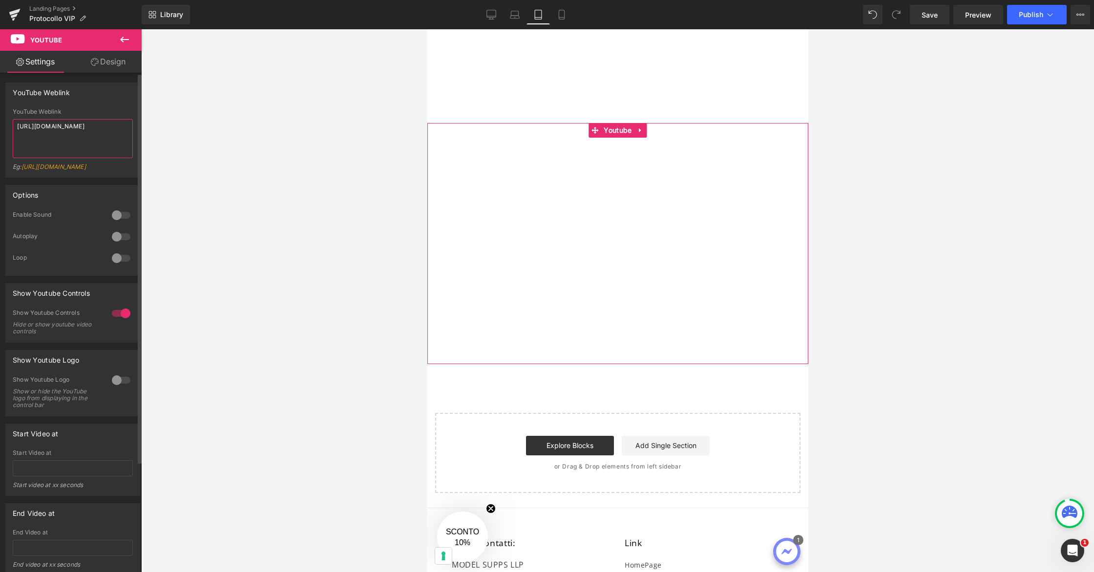
type textarea "https://youtu.be/MpCWiph_07E?si=aPUI9c0VwW0G-Bhe"
click at [274, 228] on div at bounding box center [617, 300] width 953 height 543
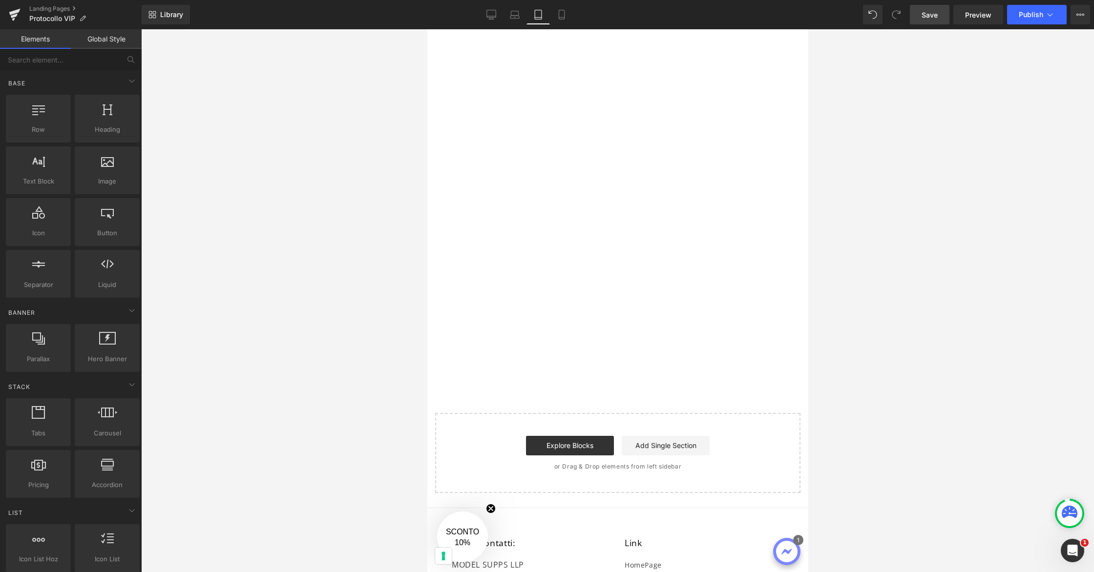
click at [925, 16] on span "Save" at bounding box center [929, 15] width 16 height 10
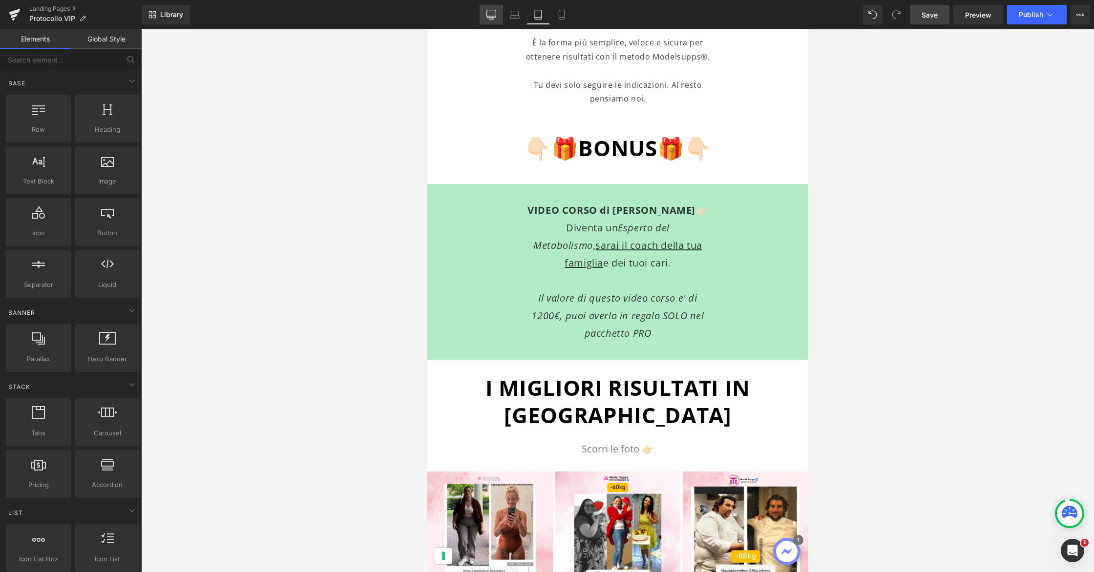
click at [493, 14] on icon at bounding box center [491, 15] width 10 height 10
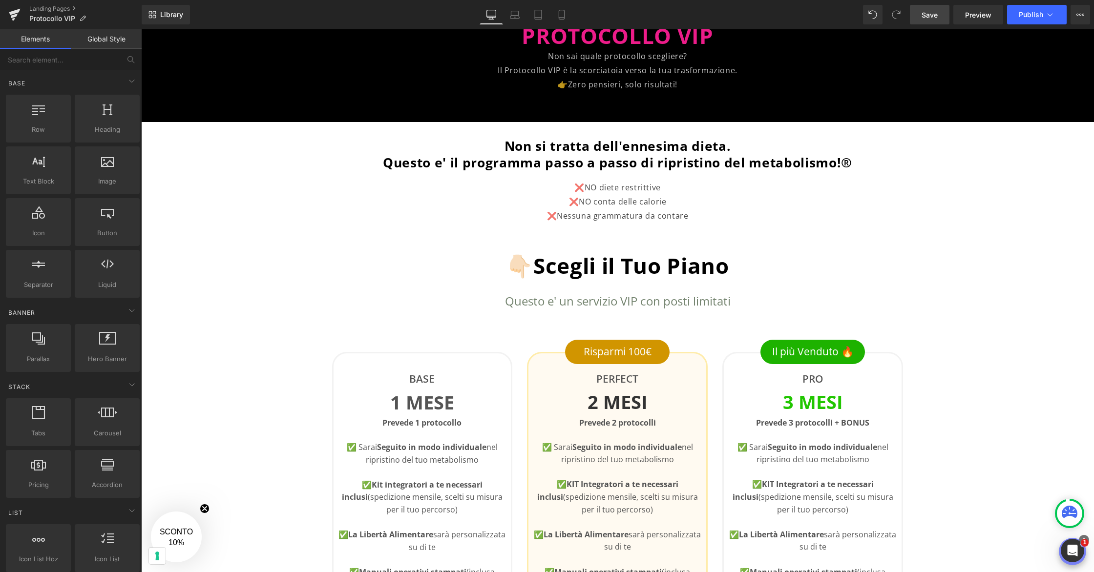
scroll to position [0, 0]
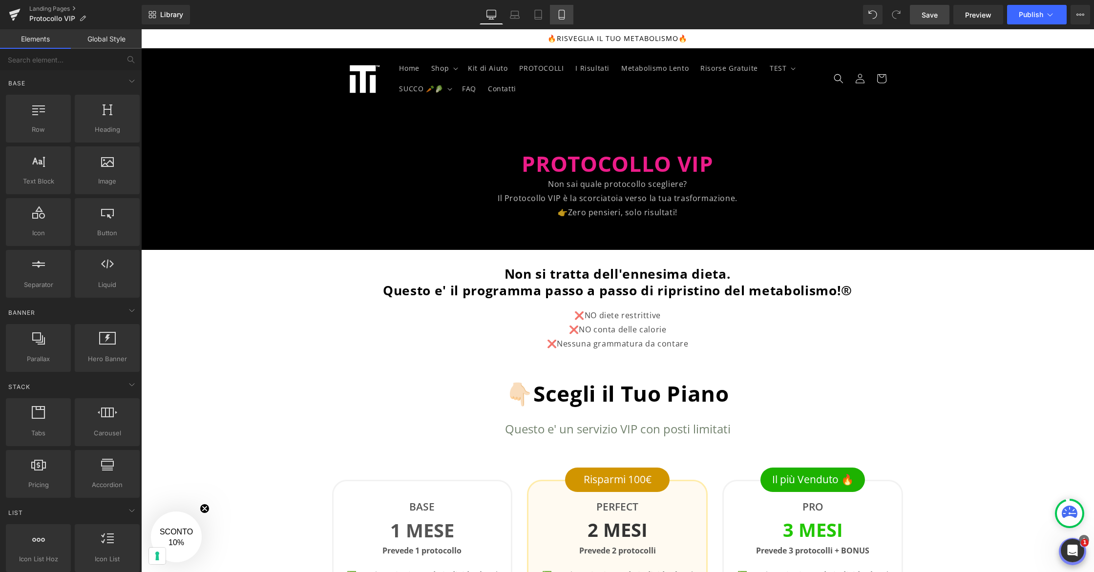
click at [565, 17] on icon at bounding box center [562, 15] width 10 height 10
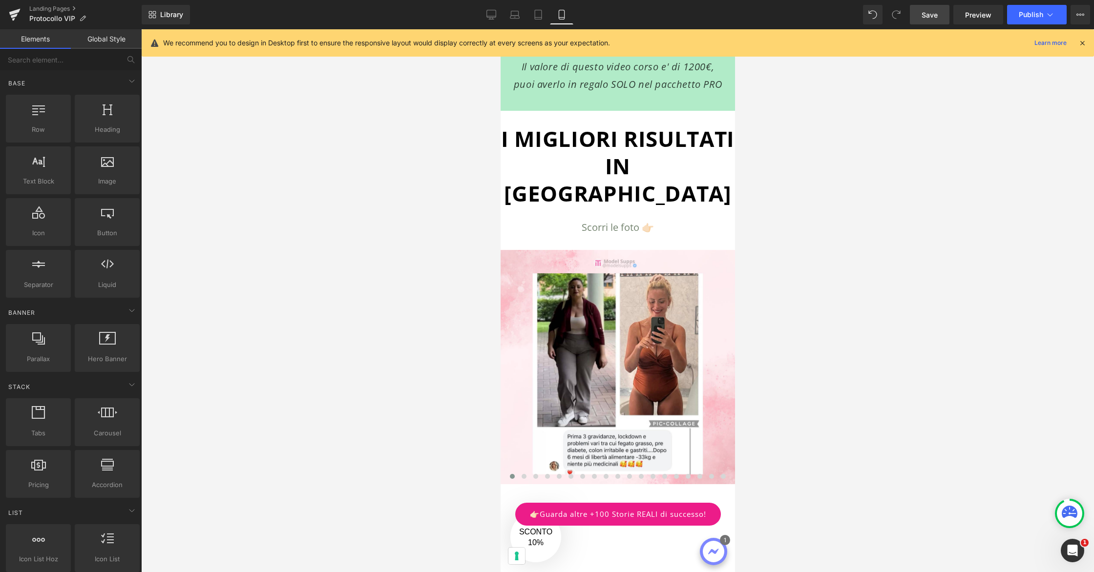
scroll to position [2409, 0]
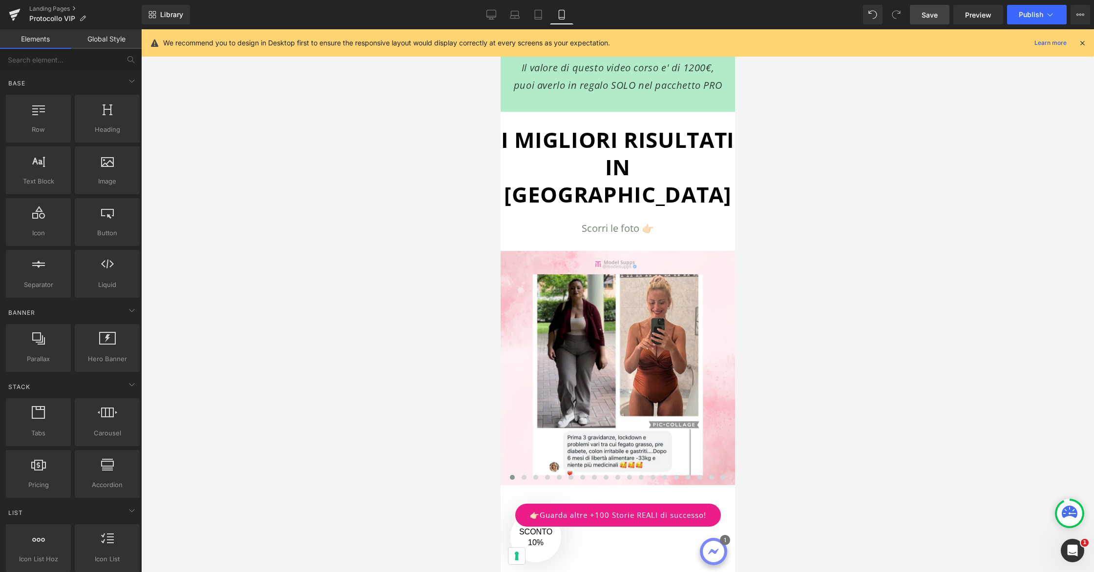
click at [935, 10] on span "Save" at bounding box center [929, 15] width 16 height 10
click at [487, 19] on icon at bounding box center [491, 15] width 10 height 10
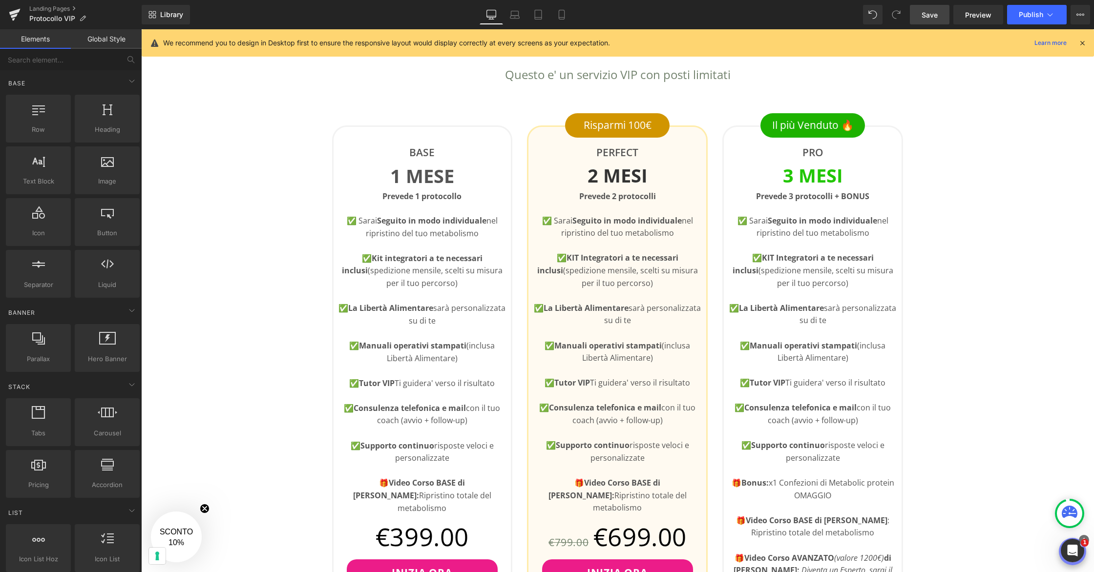
scroll to position [343, 0]
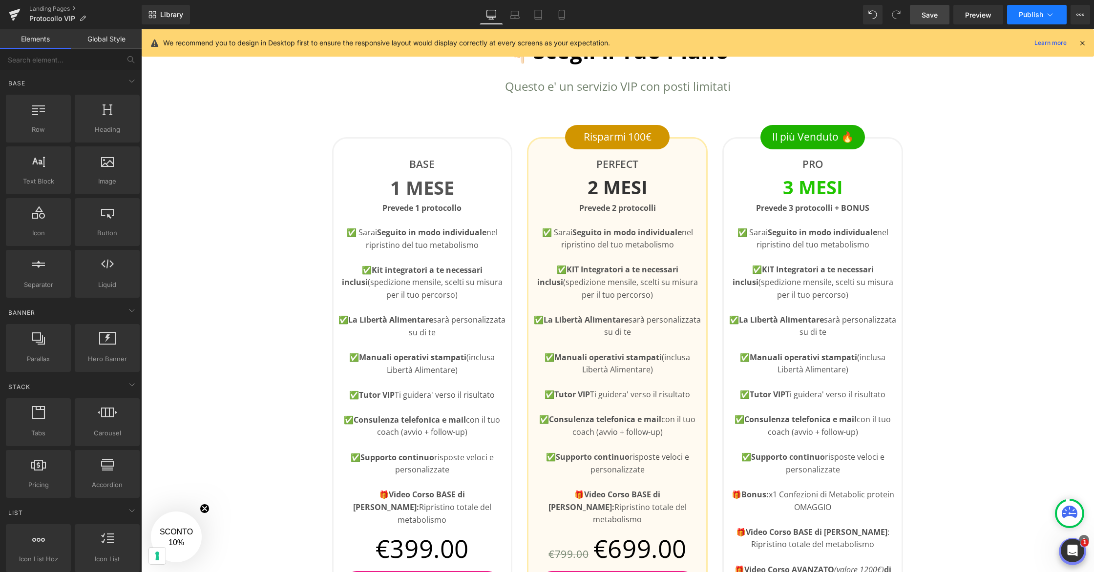
click at [1055, 9] on button "Publish" at bounding box center [1037, 15] width 60 height 20
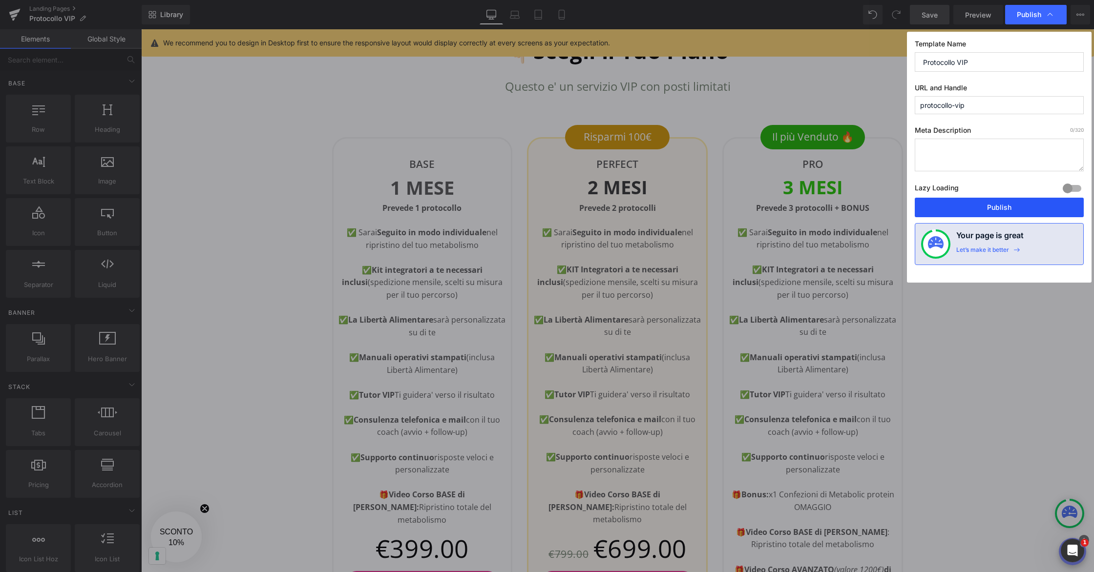
click at [1005, 206] on button "Publish" at bounding box center [999, 208] width 169 height 20
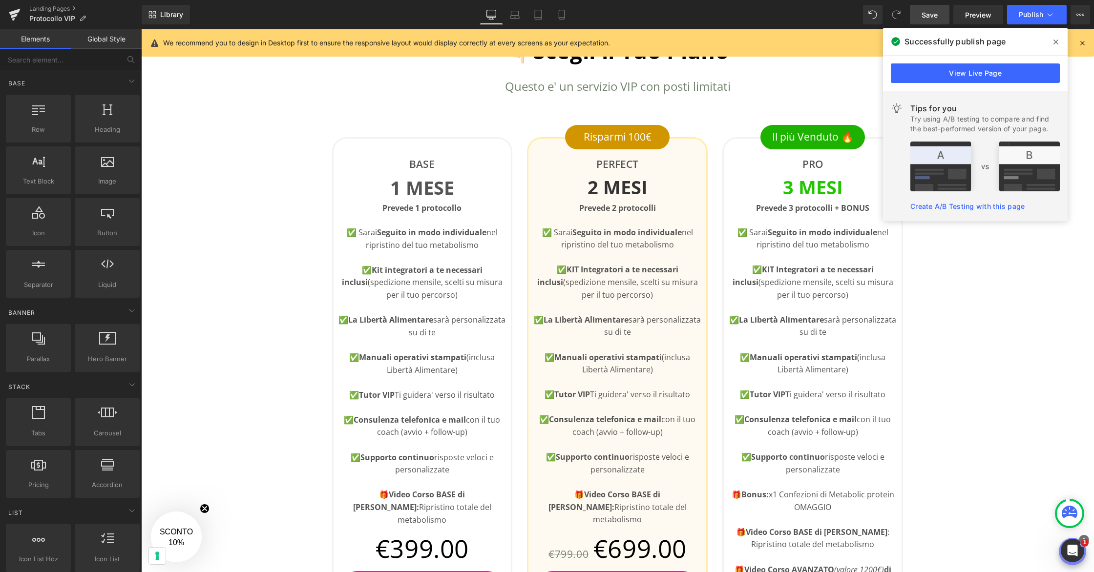
click at [1056, 41] on icon at bounding box center [1055, 42] width 5 height 5
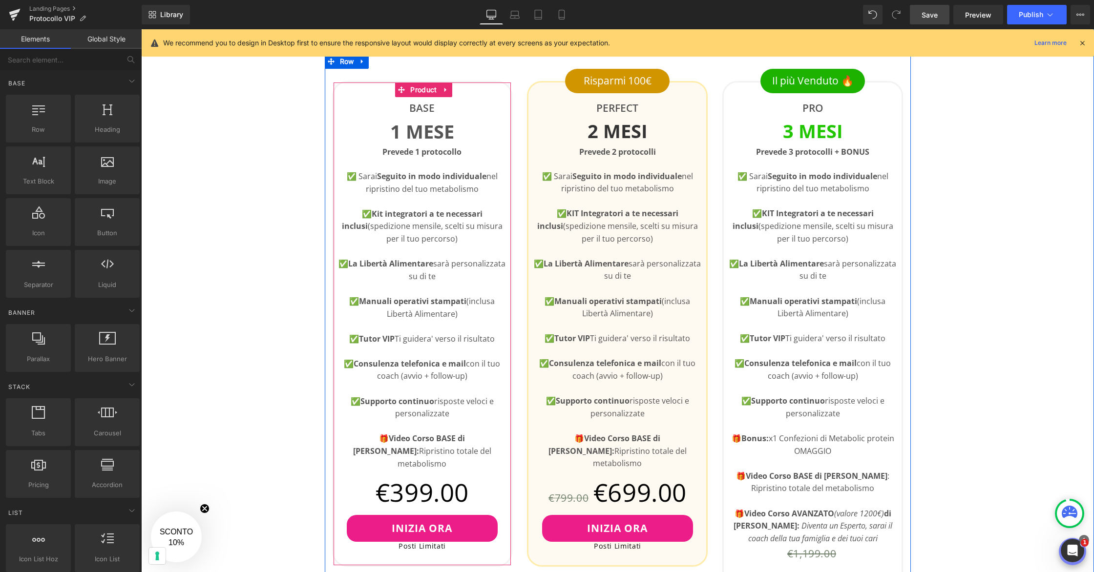
scroll to position [400, 0]
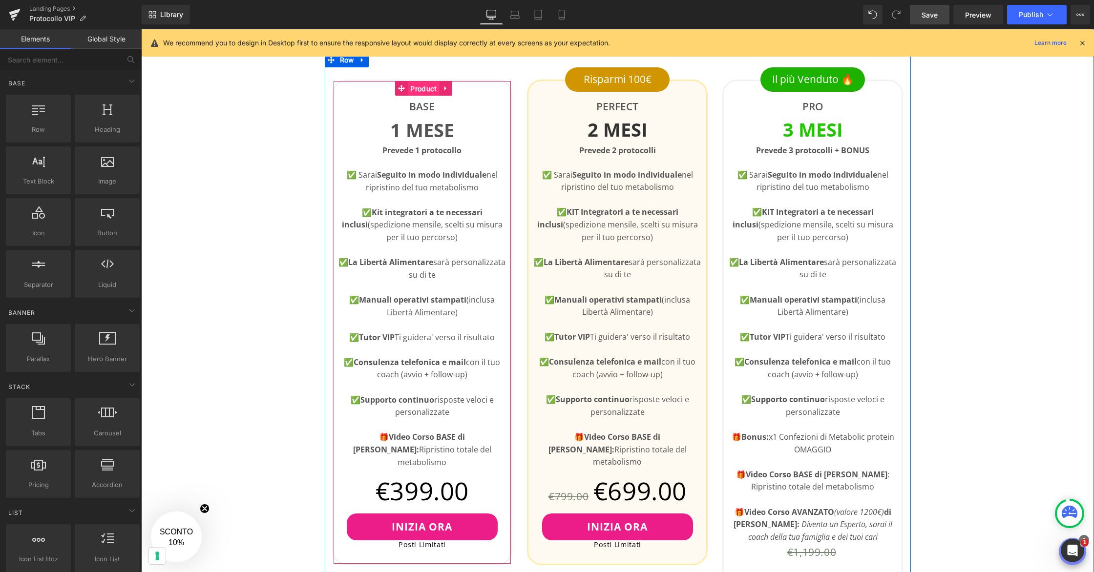
click at [430, 91] on span "Product" at bounding box center [423, 89] width 31 height 15
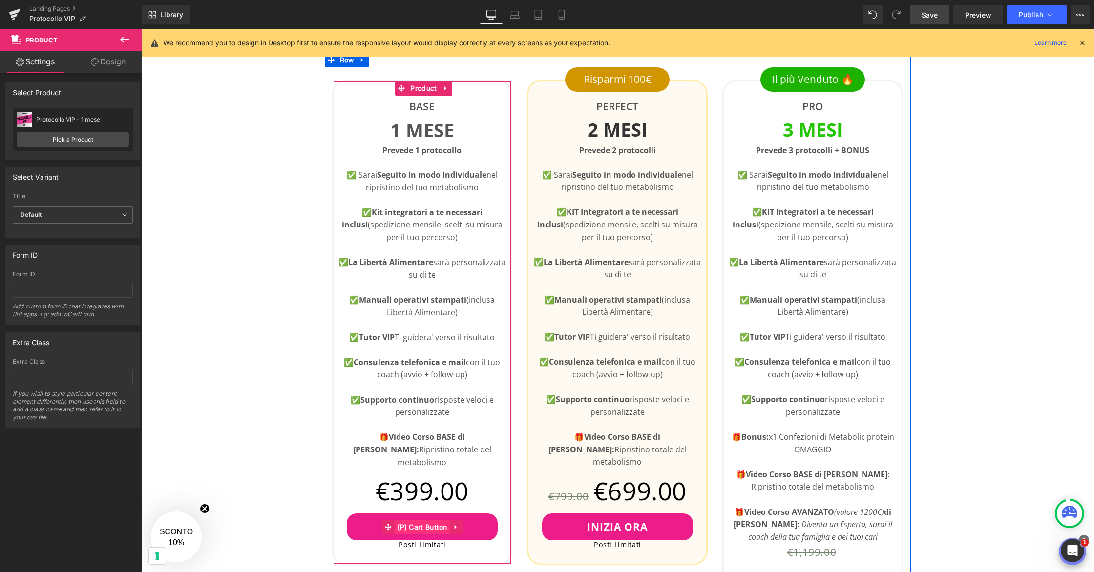
click at [432, 520] on span "(P) Cart Button" at bounding box center [422, 527] width 55 height 15
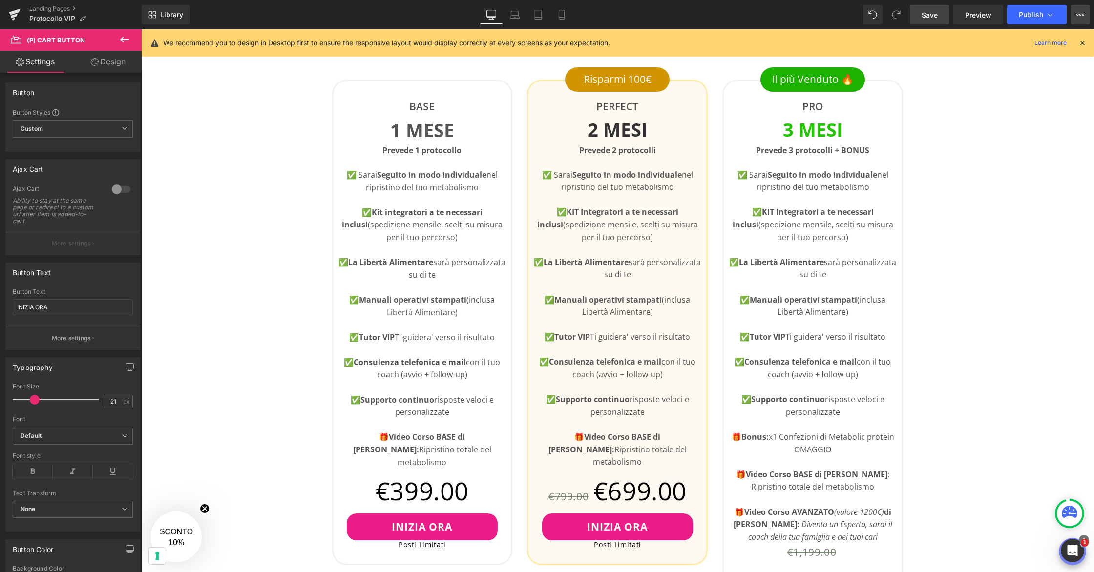
click at [1078, 12] on icon at bounding box center [1080, 15] width 8 height 8
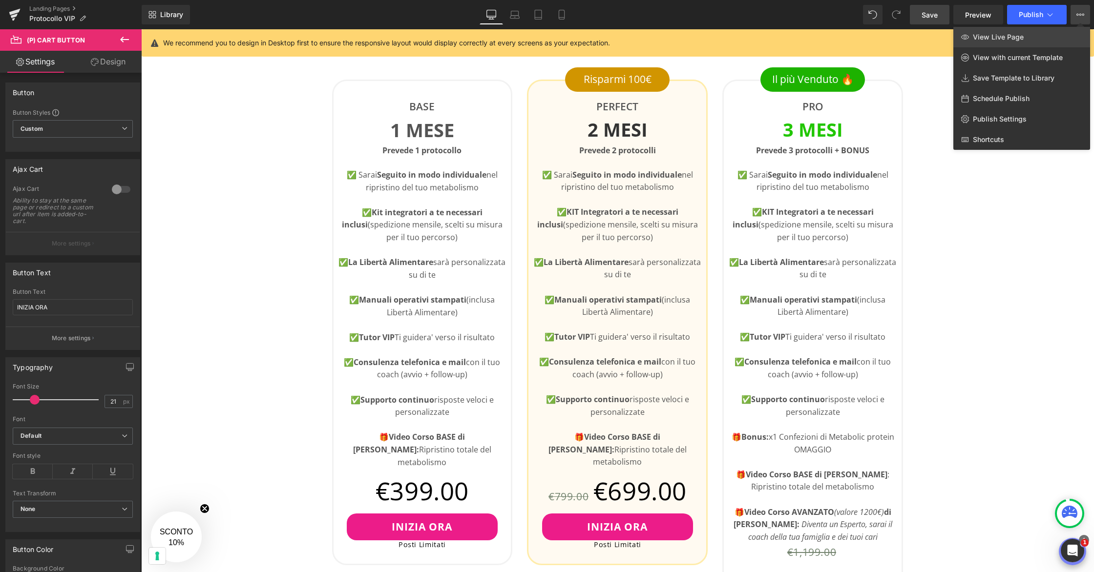
click at [1030, 33] on link "View Live Page" at bounding box center [1021, 37] width 137 height 21
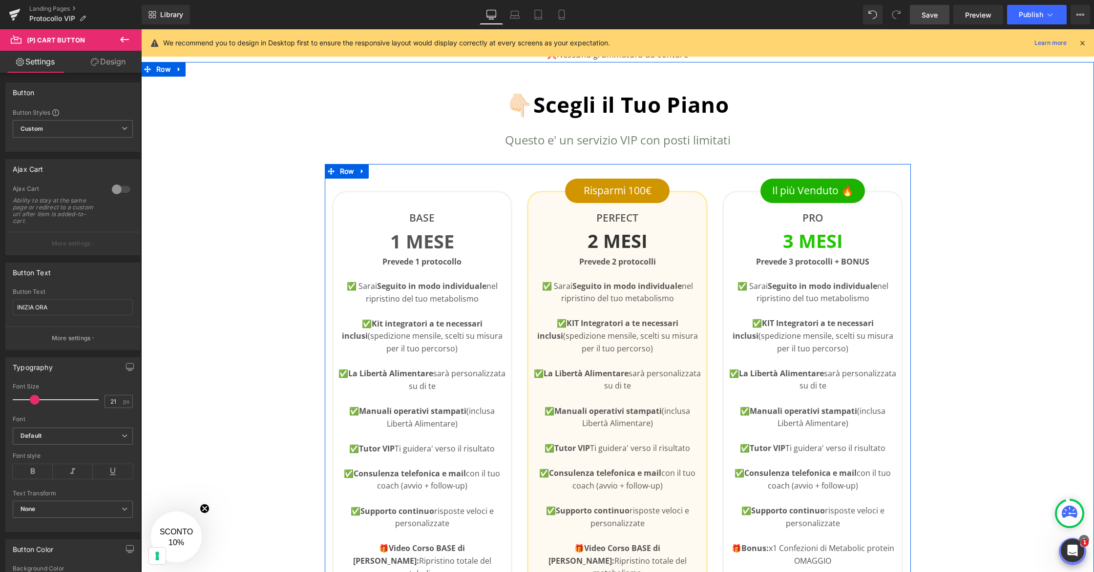
scroll to position [287, 0]
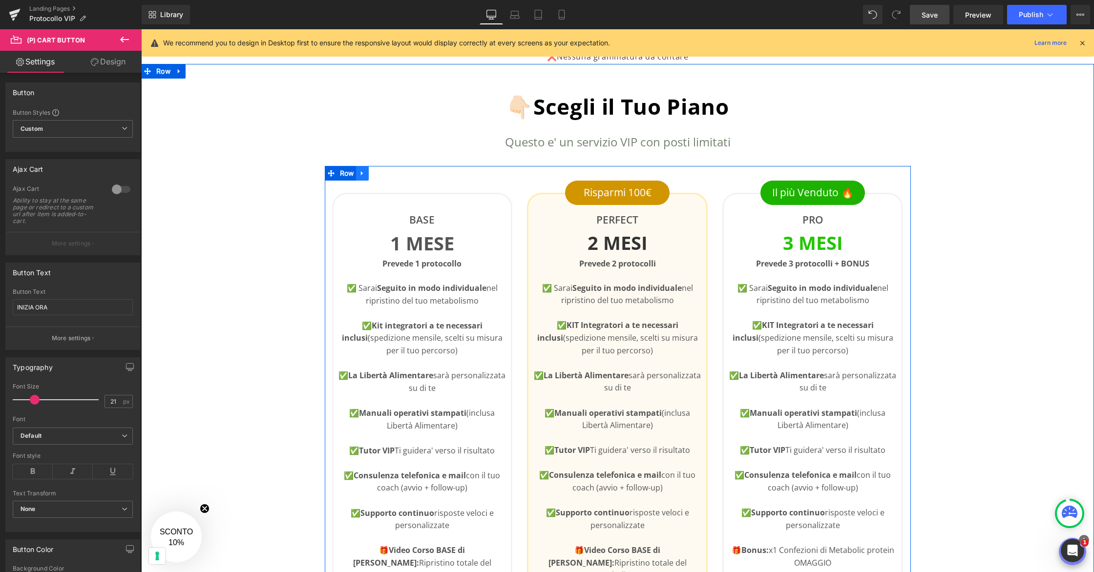
click at [365, 171] on icon at bounding box center [362, 173] width 7 height 7
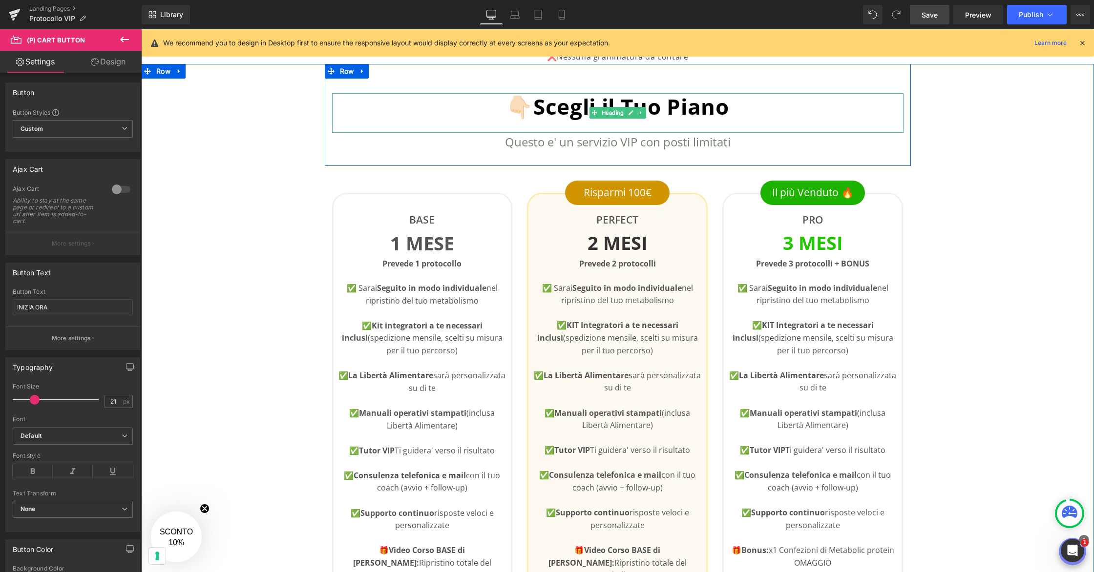
click at [344, 127] on div "👇🏻Scegli il Tuo Piano" at bounding box center [617, 113] width 571 height 40
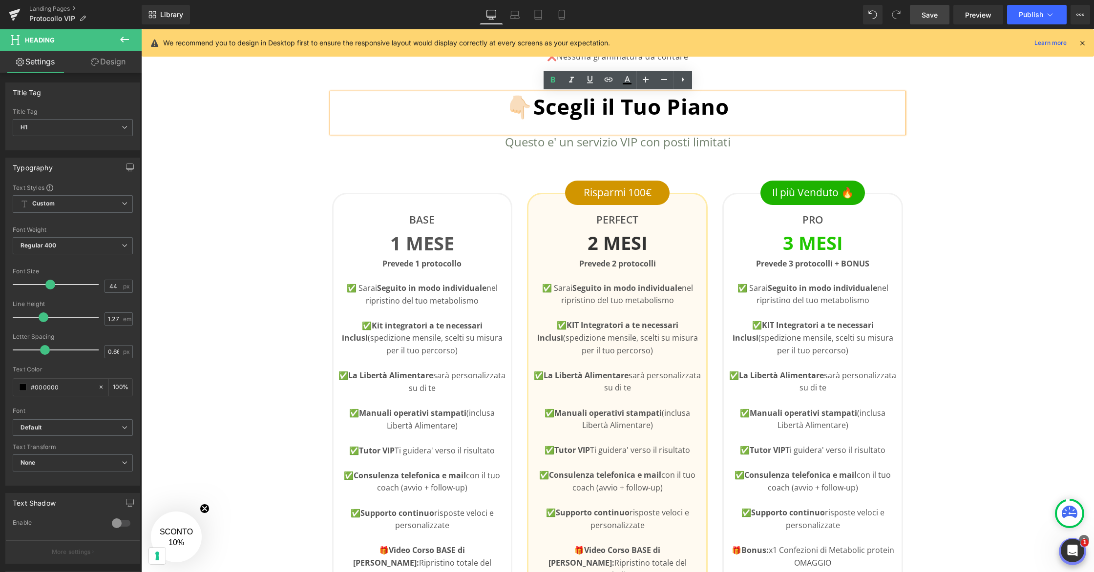
click at [941, 13] on link "Save" at bounding box center [930, 15] width 40 height 20
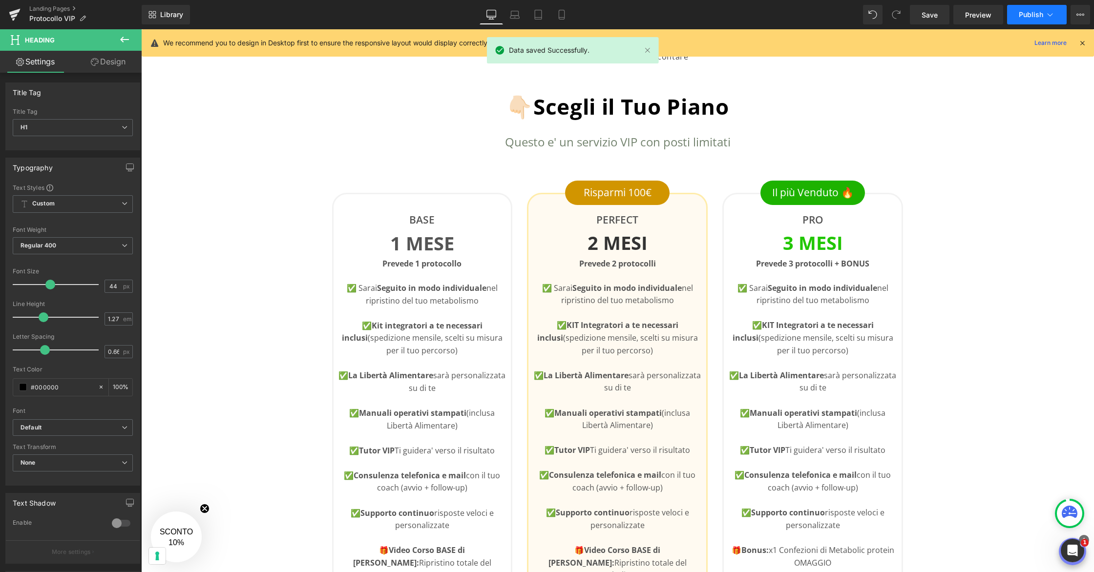
click at [1046, 13] on icon at bounding box center [1050, 15] width 10 height 10
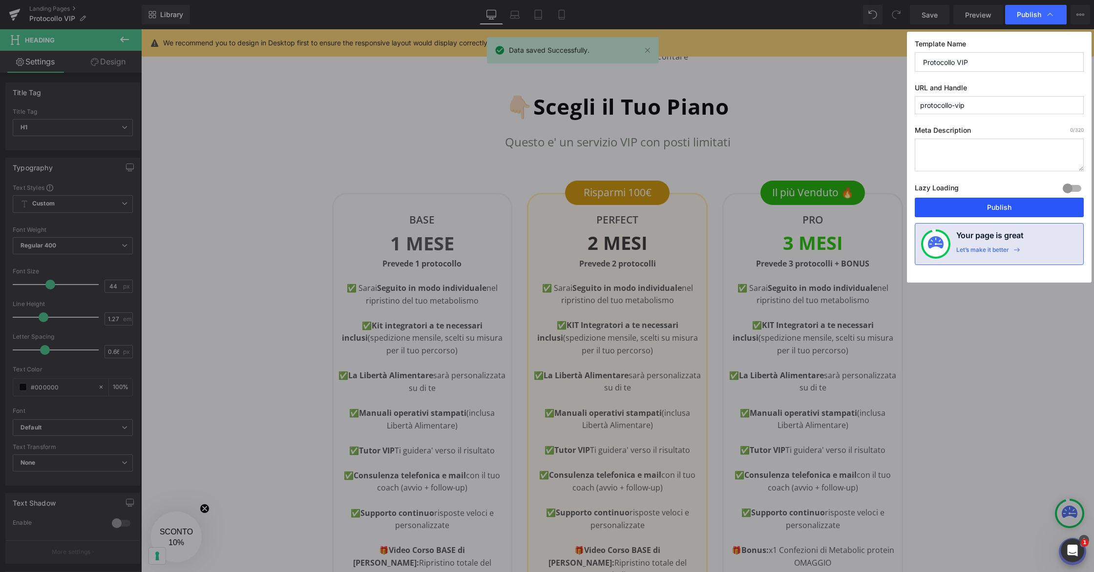
click at [1005, 207] on button "Publish" at bounding box center [999, 208] width 169 height 20
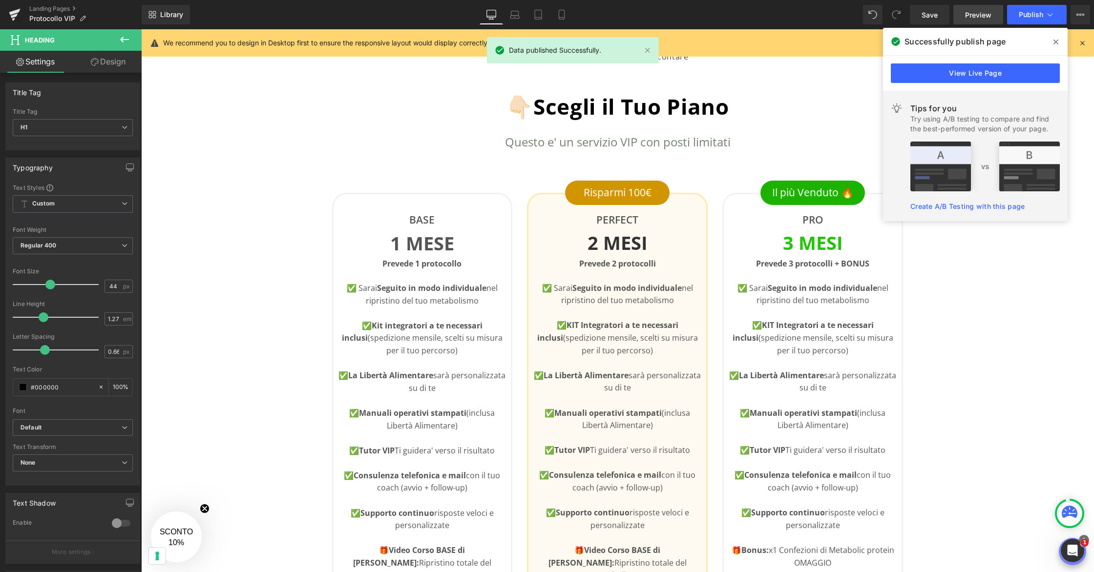
click at [958, 13] on link "Preview" at bounding box center [978, 15] width 50 height 20
click at [11, 10] on icon at bounding box center [15, 14] width 12 height 24
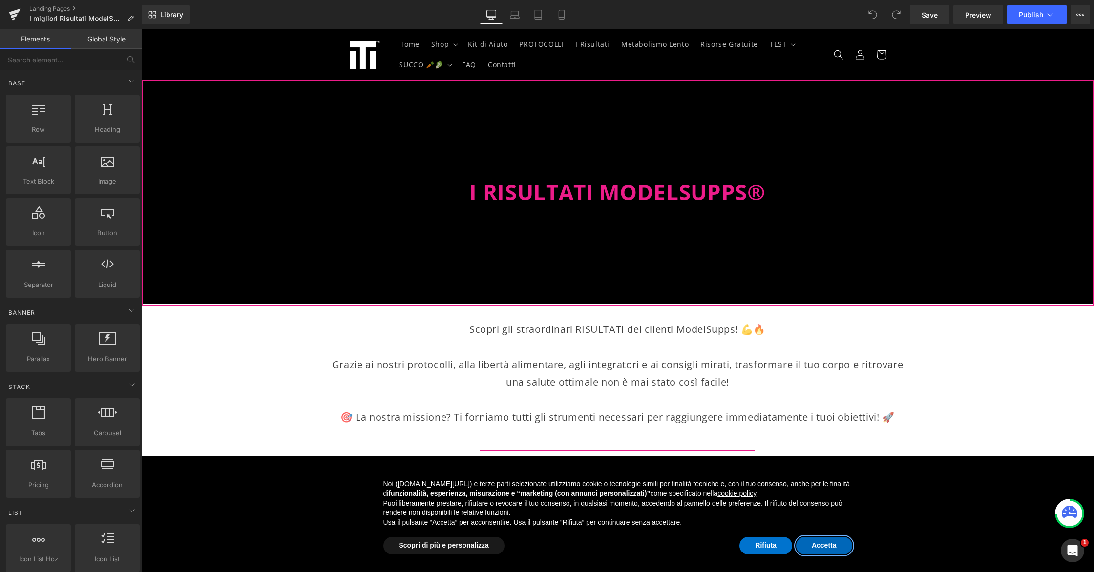
click at [836, 547] on button "Accetta" at bounding box center [824, 546] width 56 height 18
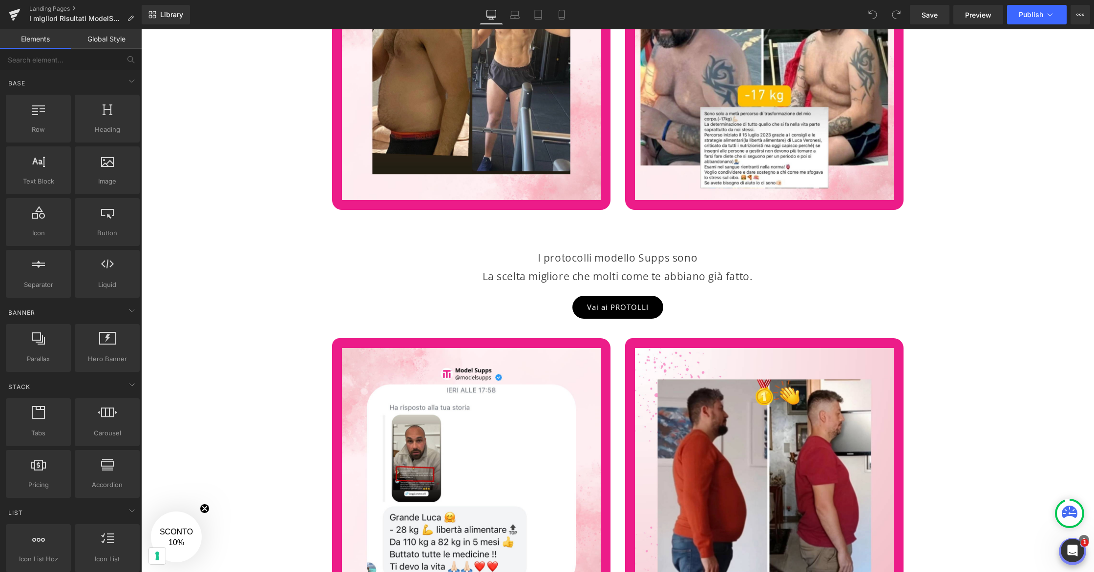
scroll to position [2485, 0]
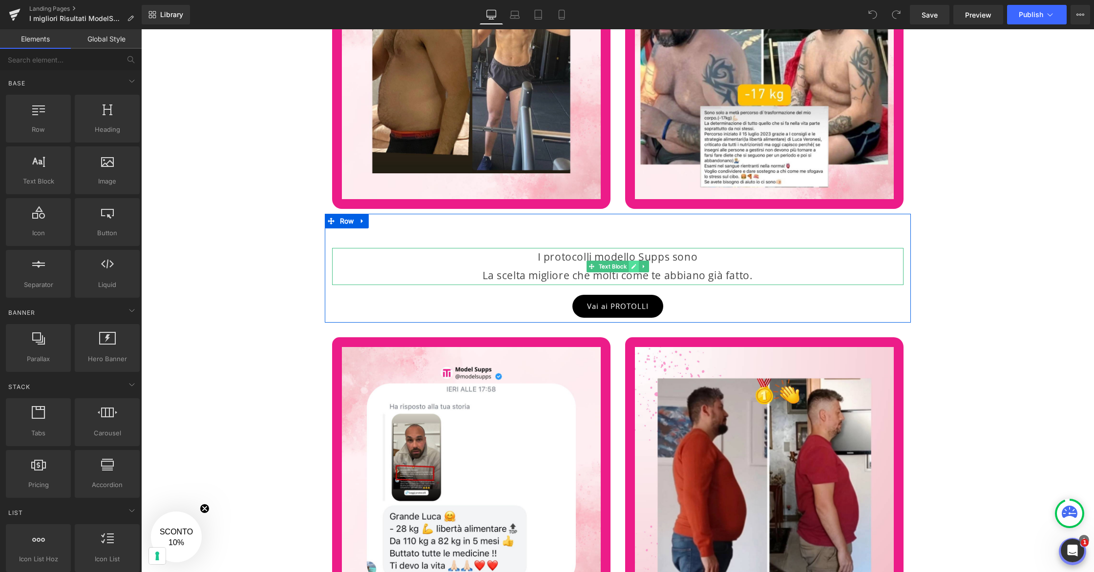
click at [634, 261] on link at bounding box center [633, 267] width 10 height 12
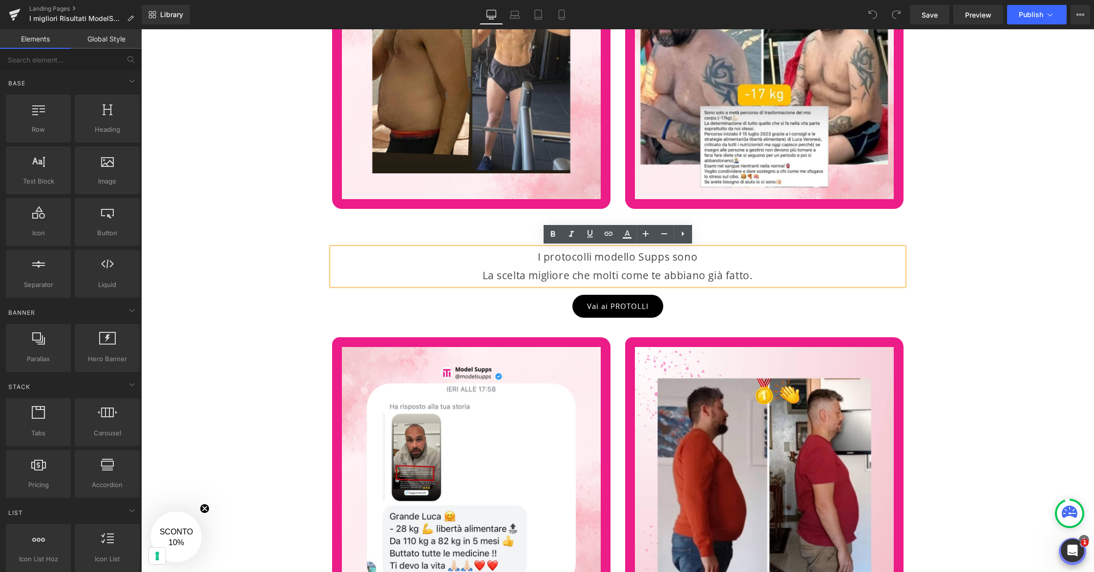
click at [635, 259] on span "I protocolli modello Supps sono" at bounding box center [618, 257] width 160 height 14
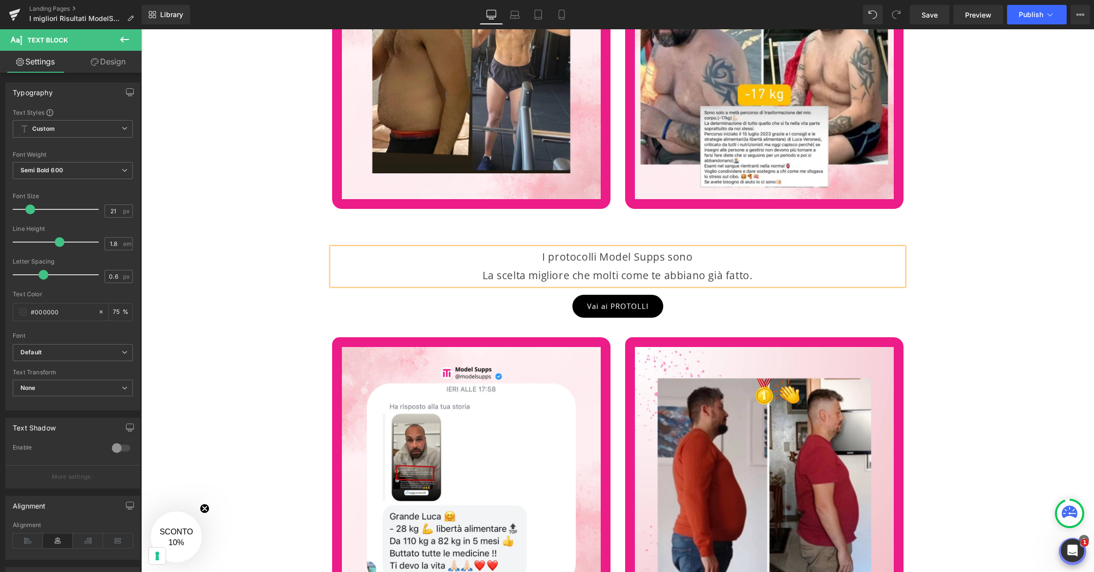
click at [607, 276] on span "La scelta migliore che molti come te abbiano già fatto." at bounding box center [617, 276] width 271 height 14
click at [704, 278] on span "La scelta migliore che molti come te abbiano già fatto." at bounding box center [617, 276] width 271 height 14
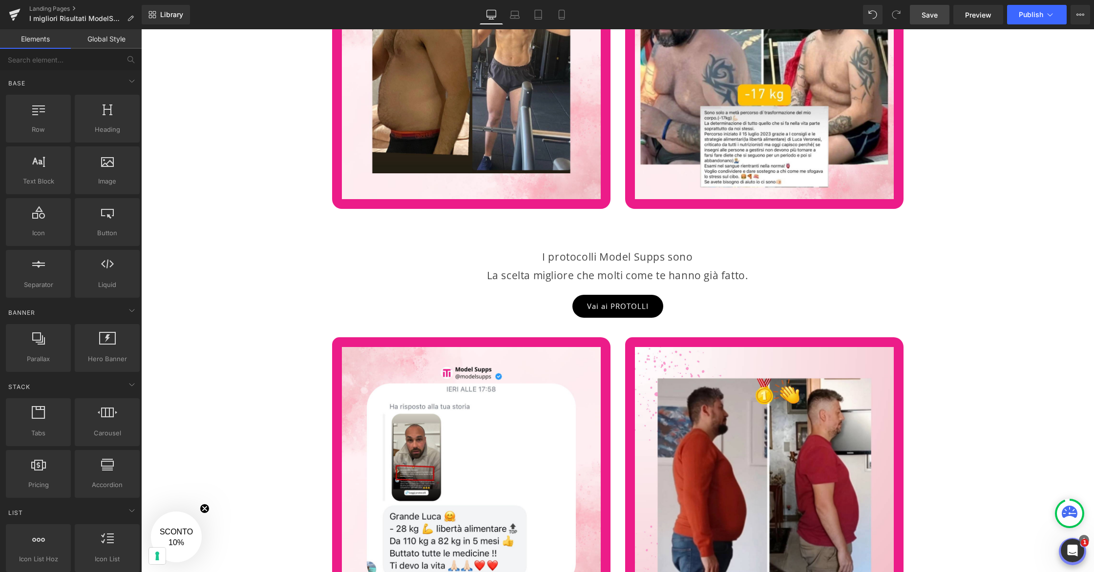
click at [938, 21] on link "Save" at bounding box center [930, 15] width 40 height 20
click at [1046, 15] on icon at bounding box center [1050, 15] width 10 height 10
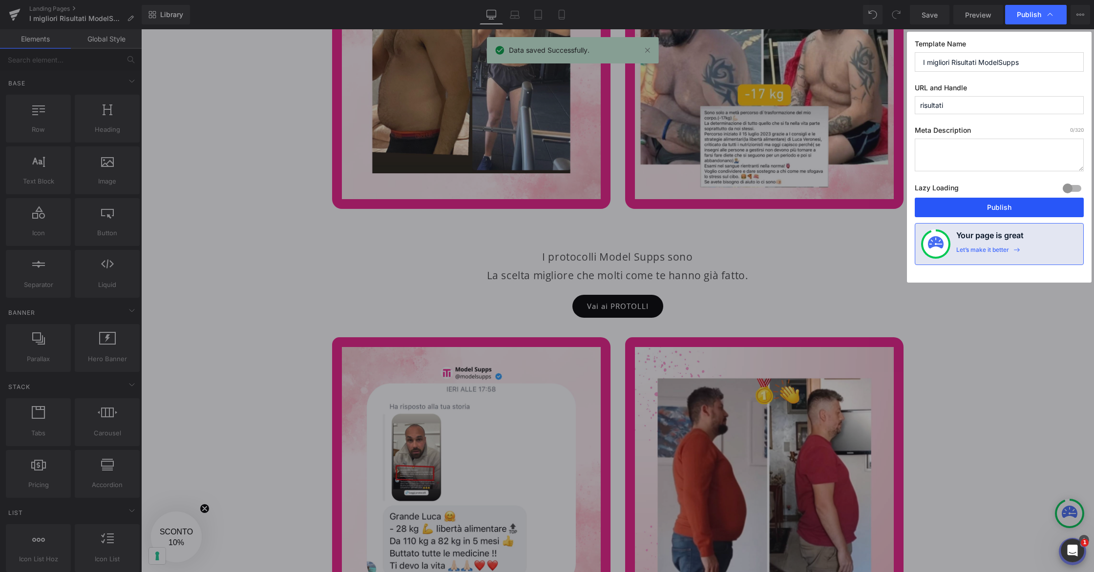
click at [1003, 206] on button "Publish" at bounding box center [999, 208] width 169 height 20
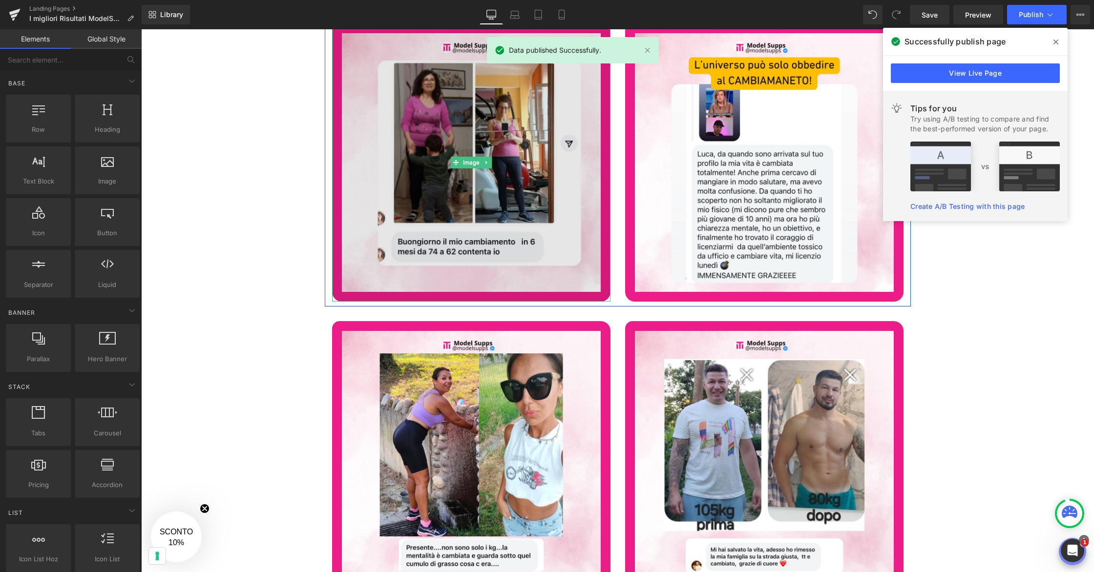
scroll to position [31085, 0]
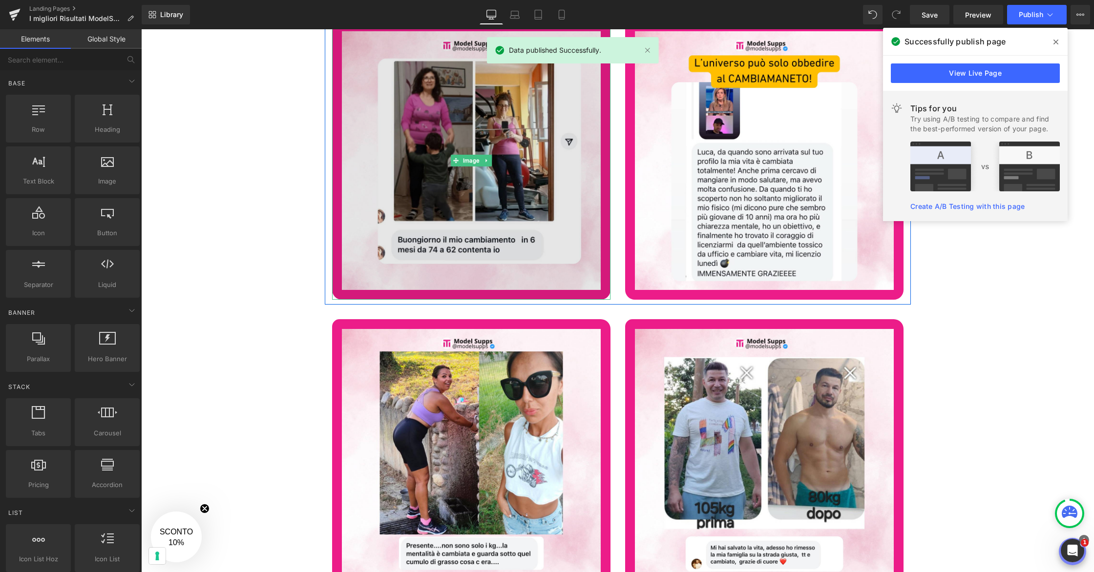
click at [545, 207] on img at bounding box center [471, 160] width 278 height 278
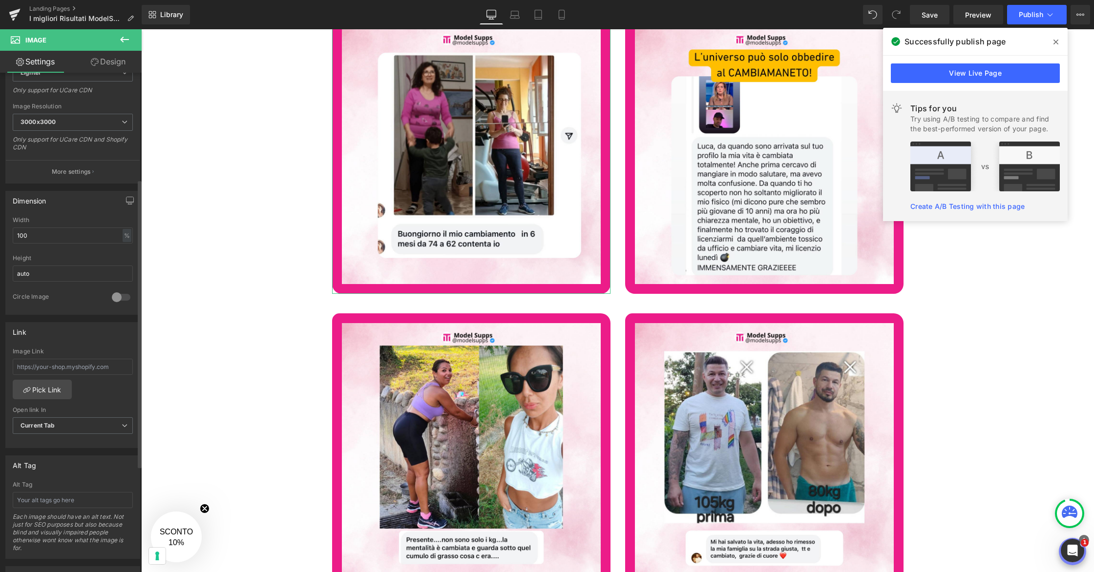
scroll to position [188, 0]
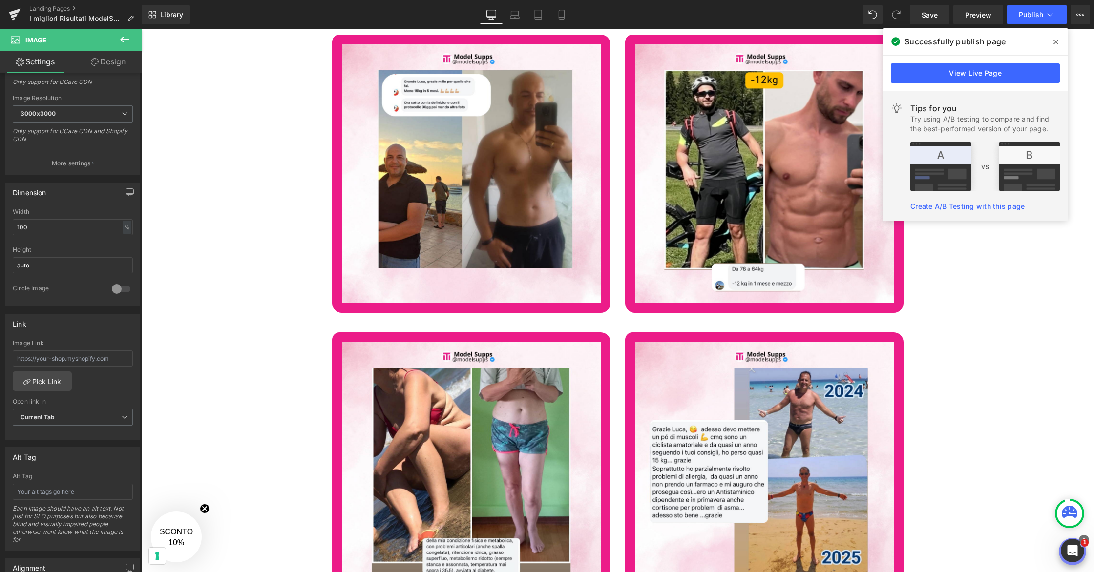
click at [1057, 43] on icon at bounding box center [1055, 42] width 5 height 5
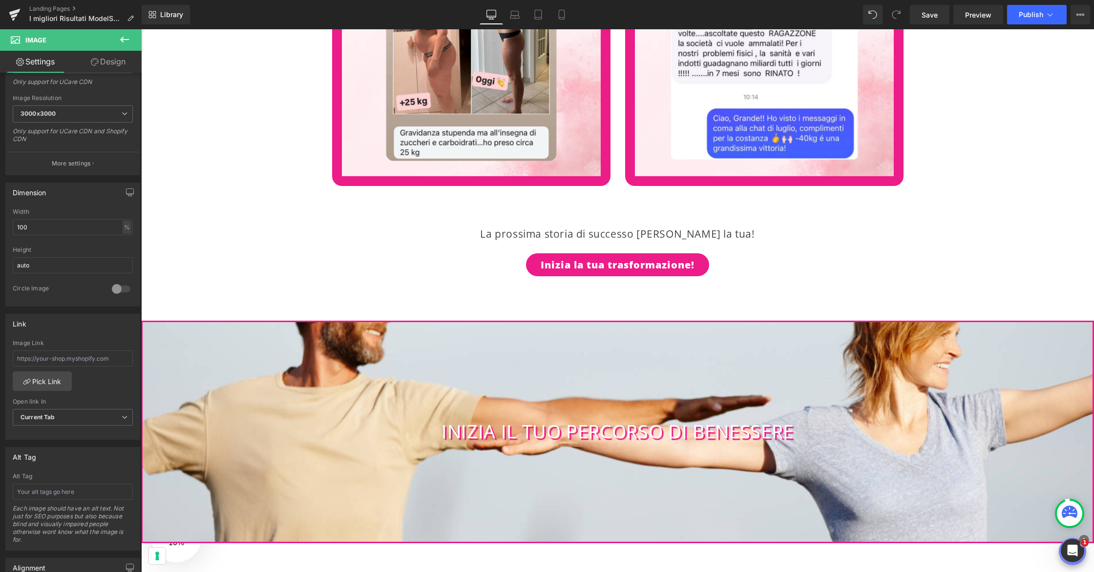
scroll to position [41026, 0]
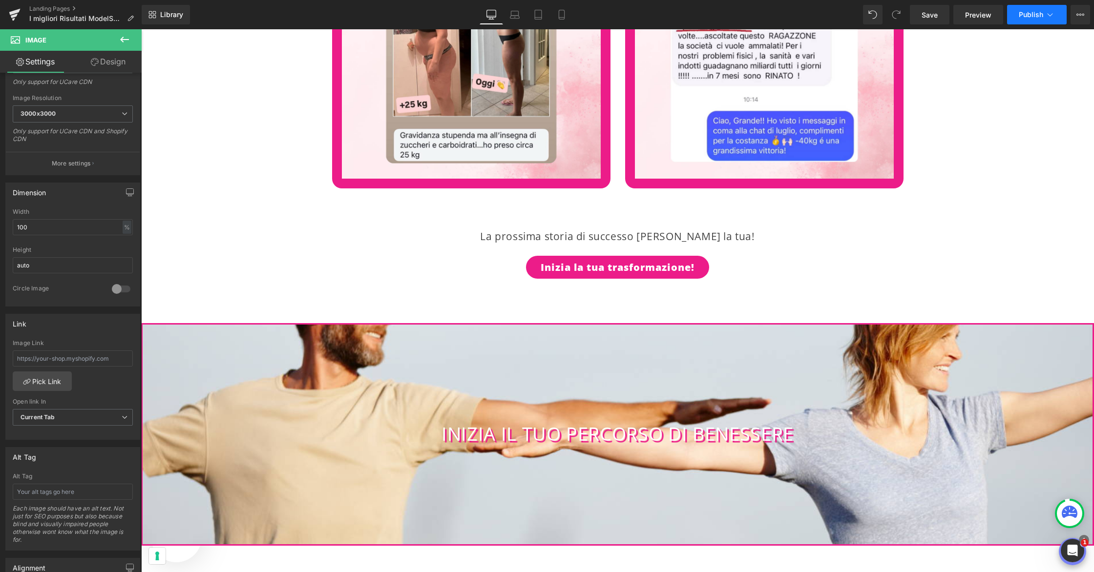
click at [1053, 17] on icon at bounding box center [1050, 15] width 10 height 10
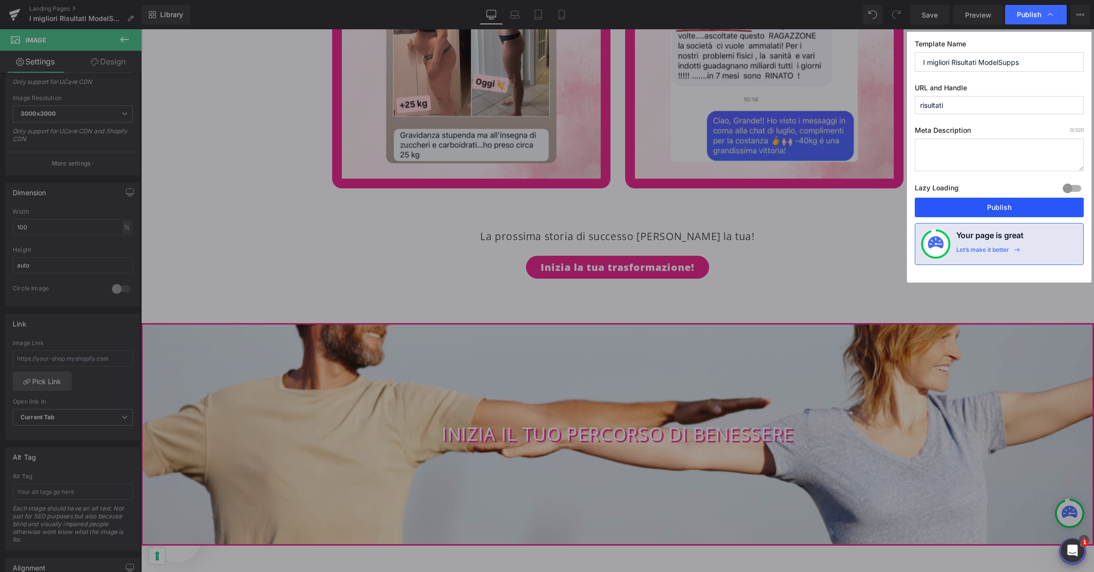
drag, startPoint x: 1010, startPoint y: 205, endPoint x: 775, endPoint y: 94, distance: 260.2
click at [1010, 205] on button "Publish" at bounding box center [999, 208] width 169 height 20
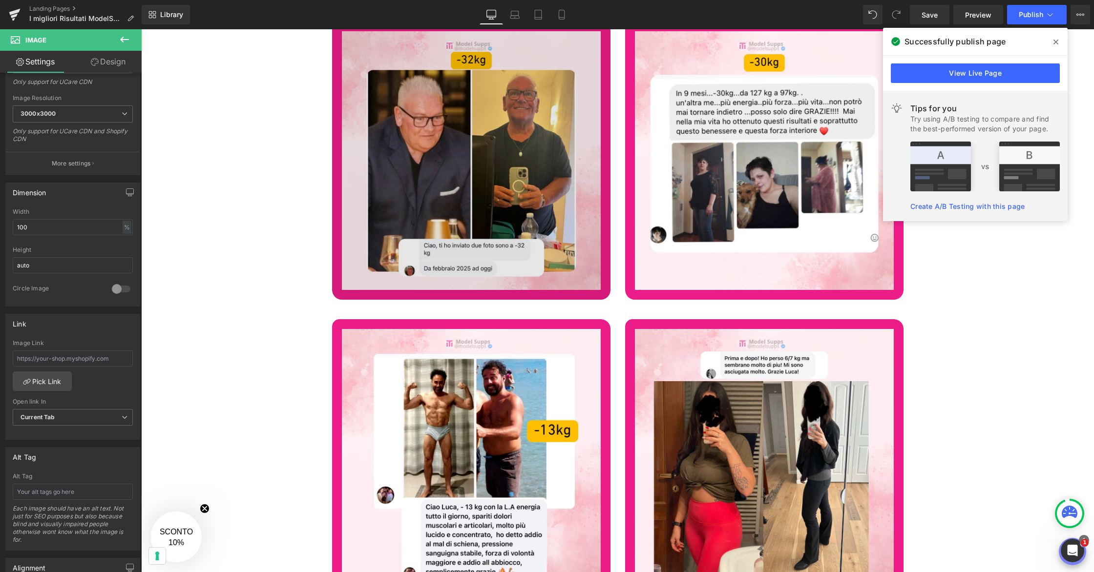
scroll to position [39425, 0]
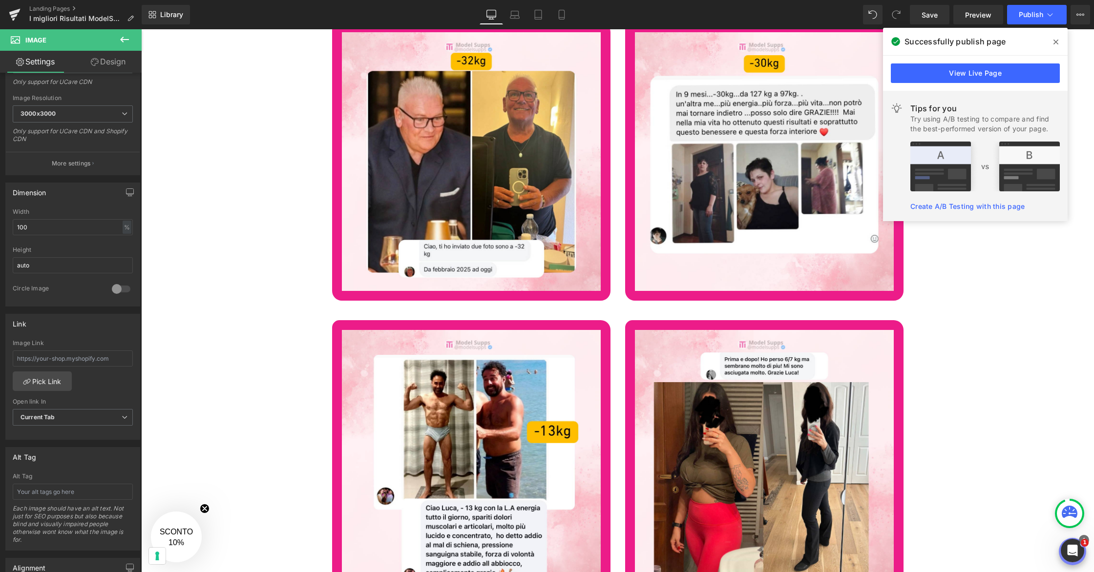
click at [1055, 43] on icon at bounding box center [1055, 42] width 5 height 8
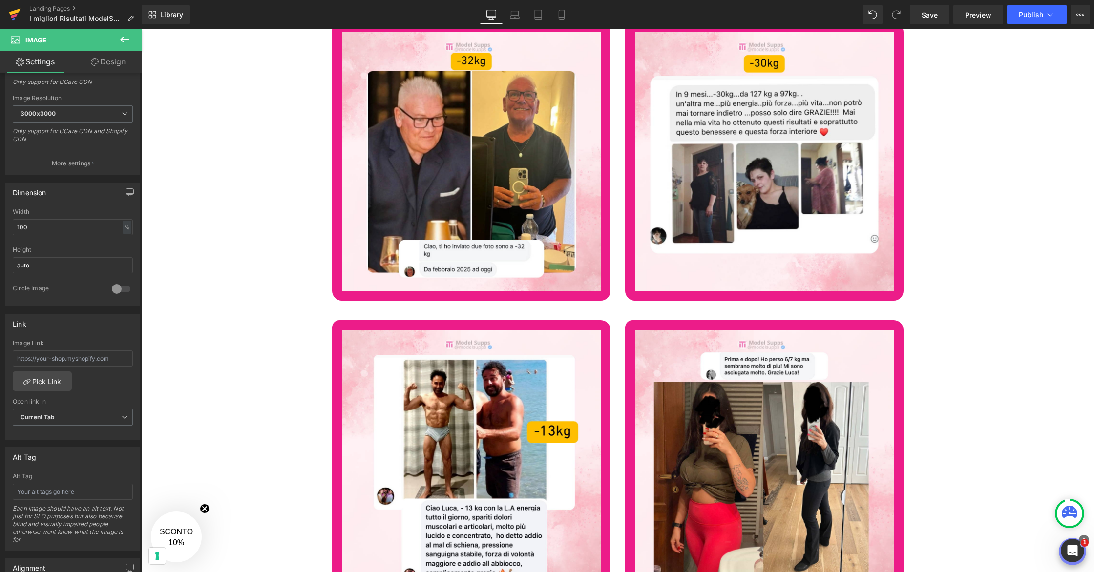
click at [18, 15] on icon at bounding box center [15, 14] width 12 height 24
